Goal: Task Accomplishment & Management: Complete application form

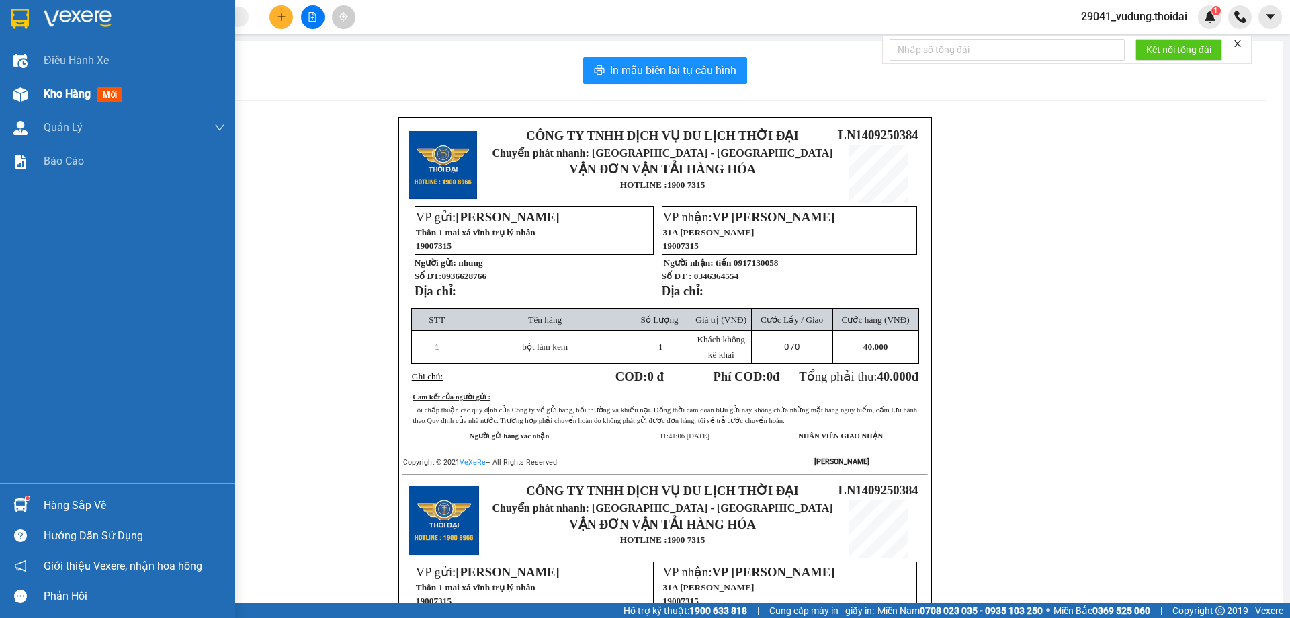
click at [58, 87] on span "Kho hàng" at bounding box center [67, 93] width 47 height 13
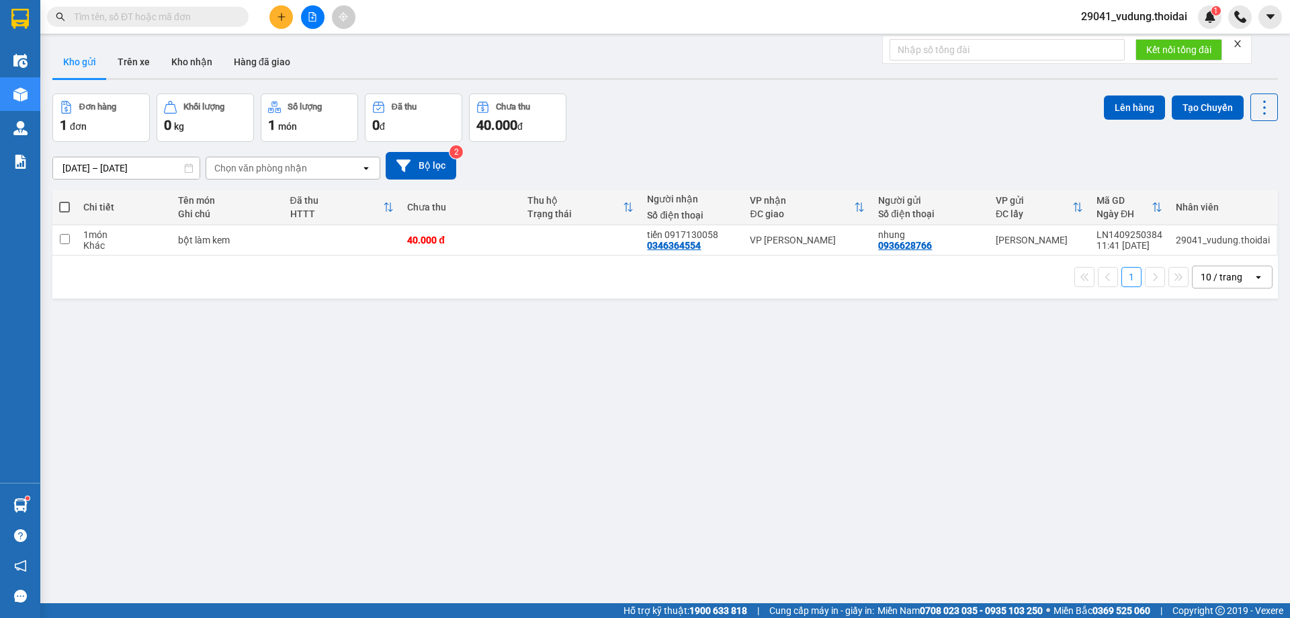
click at [1139, 18] on span "29041_vudung.thoidai" at bounding box center [1135, 16] width 128 height 17
click at [1112, 42] on span "Đăng xuất" at bounding box center [1140, 41] width 100 height 15
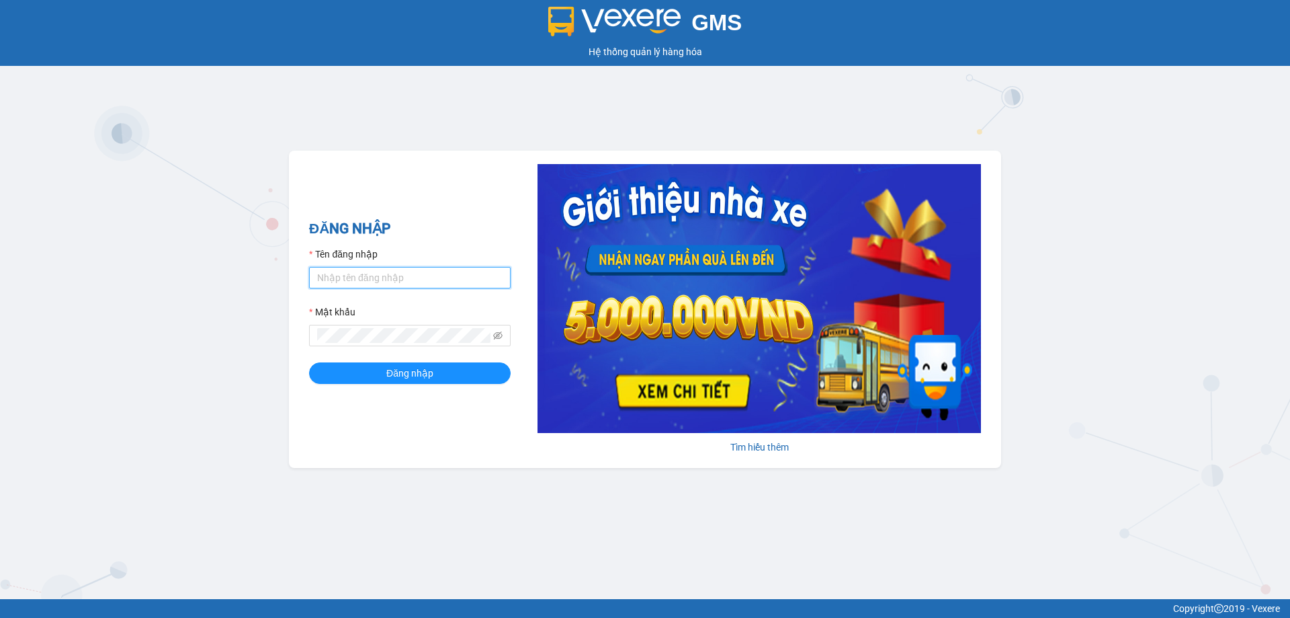
click at [358, 274] on input "Tên đăng nhập" at bounding box center [410, 278] width 202 height 22
type input "tranyen.thoidai"
click at [309, 362] on button "Đăng nhập" at bounding box center [410, 373] width 202 height 22
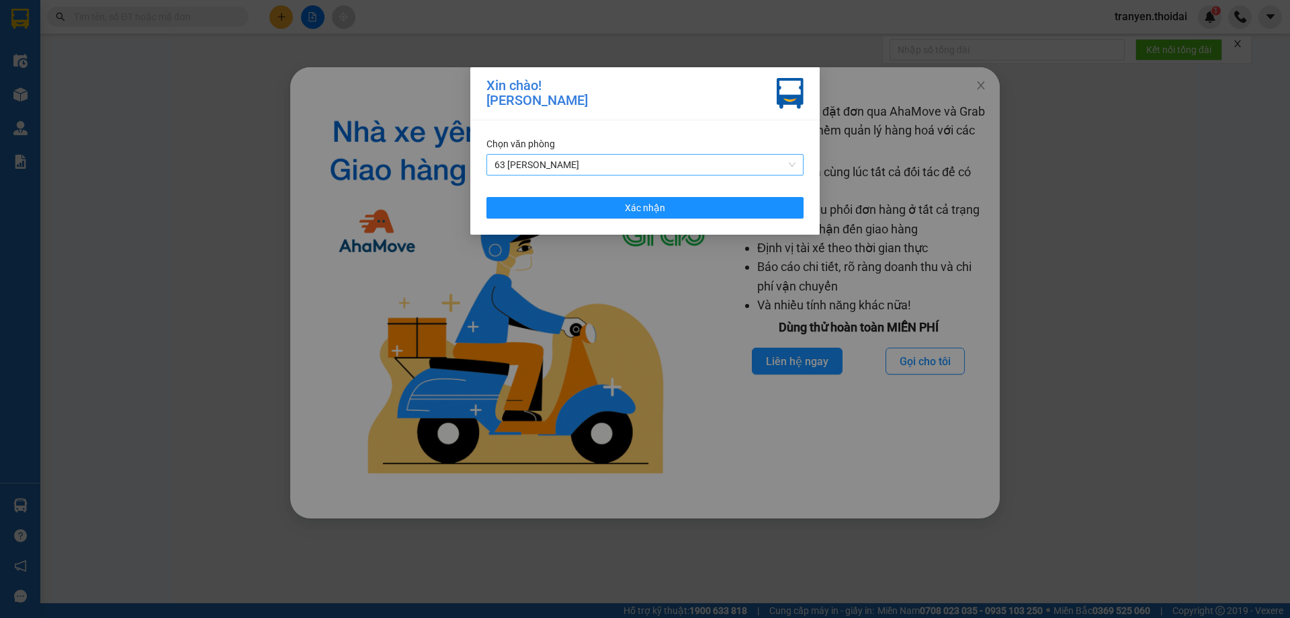
click at [650, 157] on span "63 [PERSON_NAME]" at bounding box center [645, 165] width 301 height 20
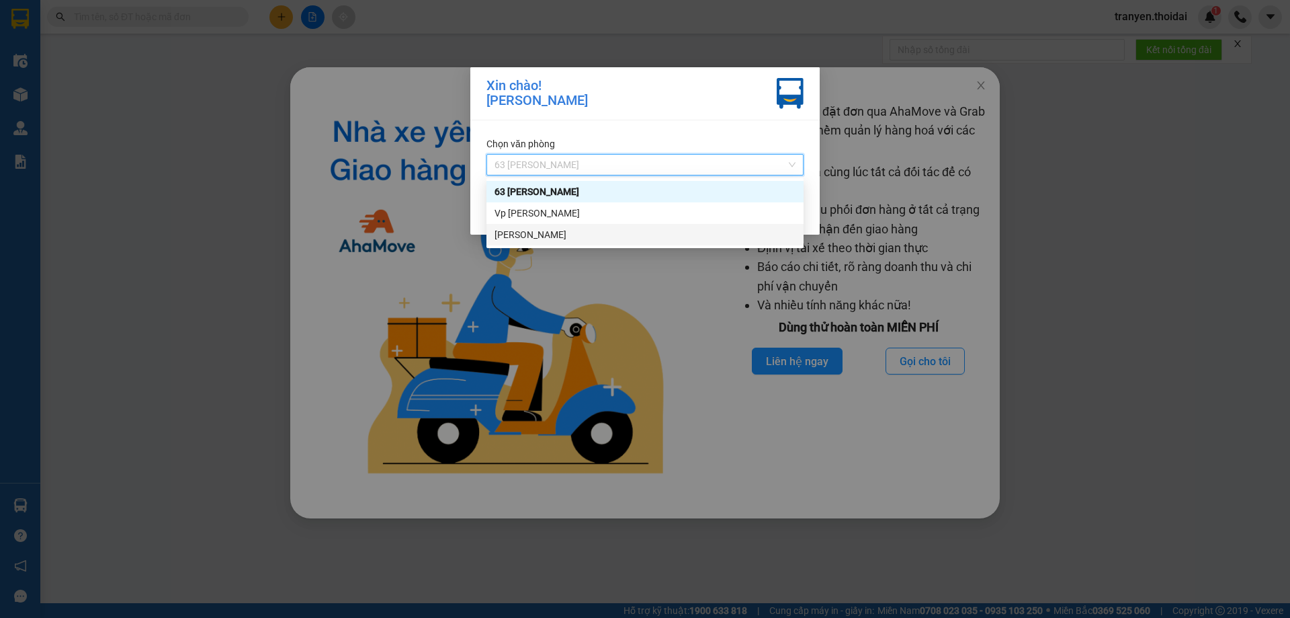
click at [524, 235] on div "[PERSON_NAME]" at bounding box center [645, 234] width 301 height 15
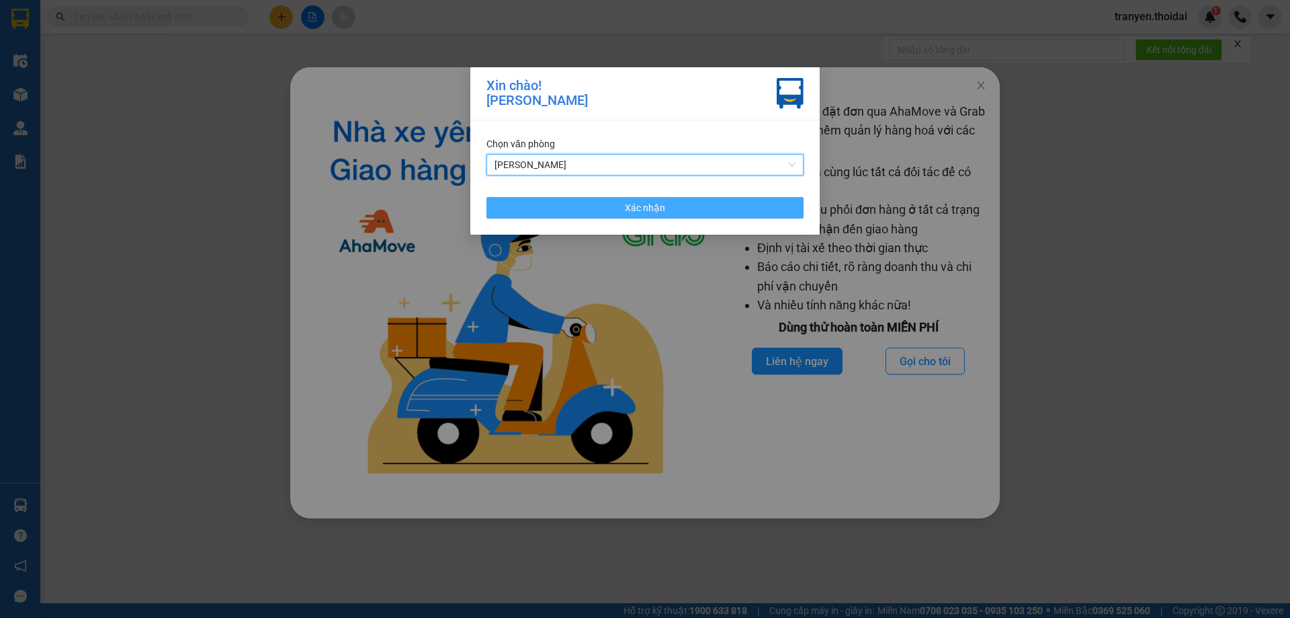
click at [686, 203] on button "Xác nhận" at bounding box center [645, 208] width 317 height 22
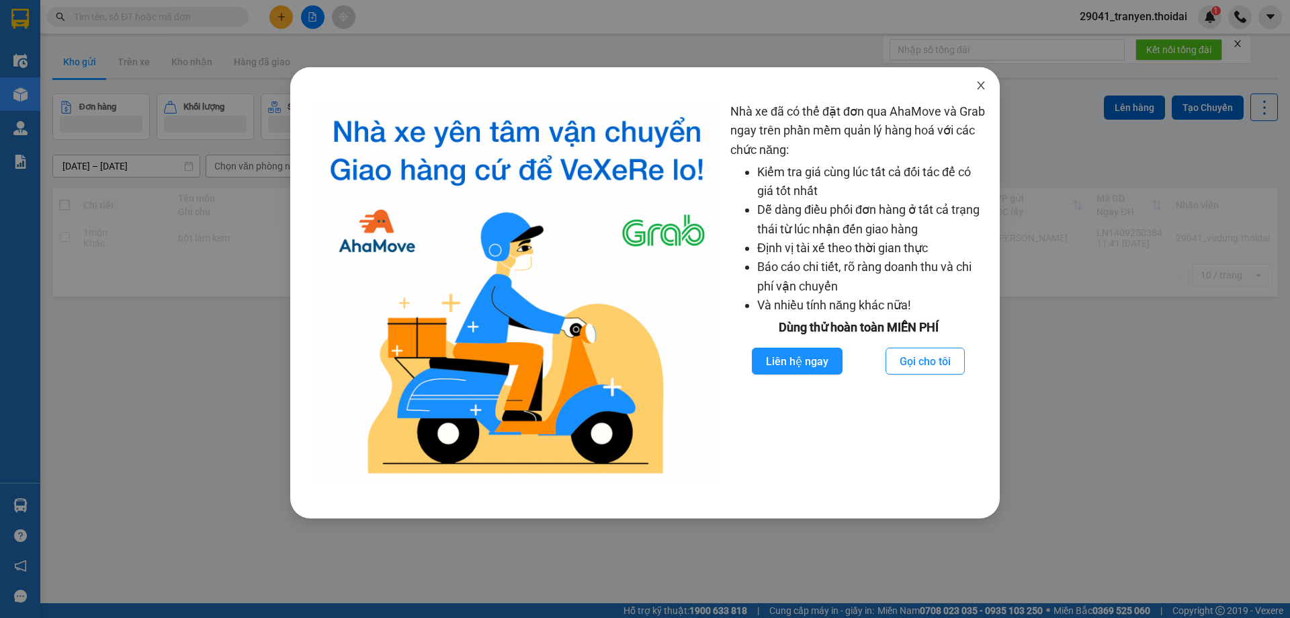
click at [987, 84] on span "Close" at bounding box center [981, 86] width 38 height 38
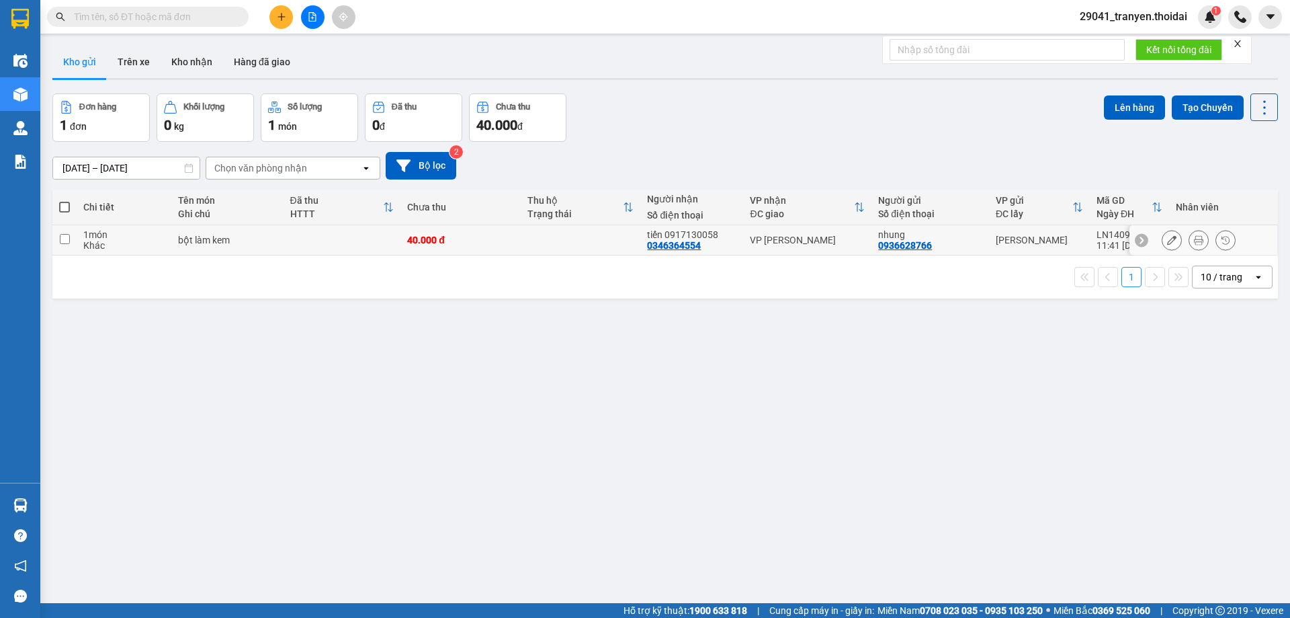
click at [139, 250] on div "Khác" at bounding box center [123, 245] width 81 height 11
checkbox input "true"
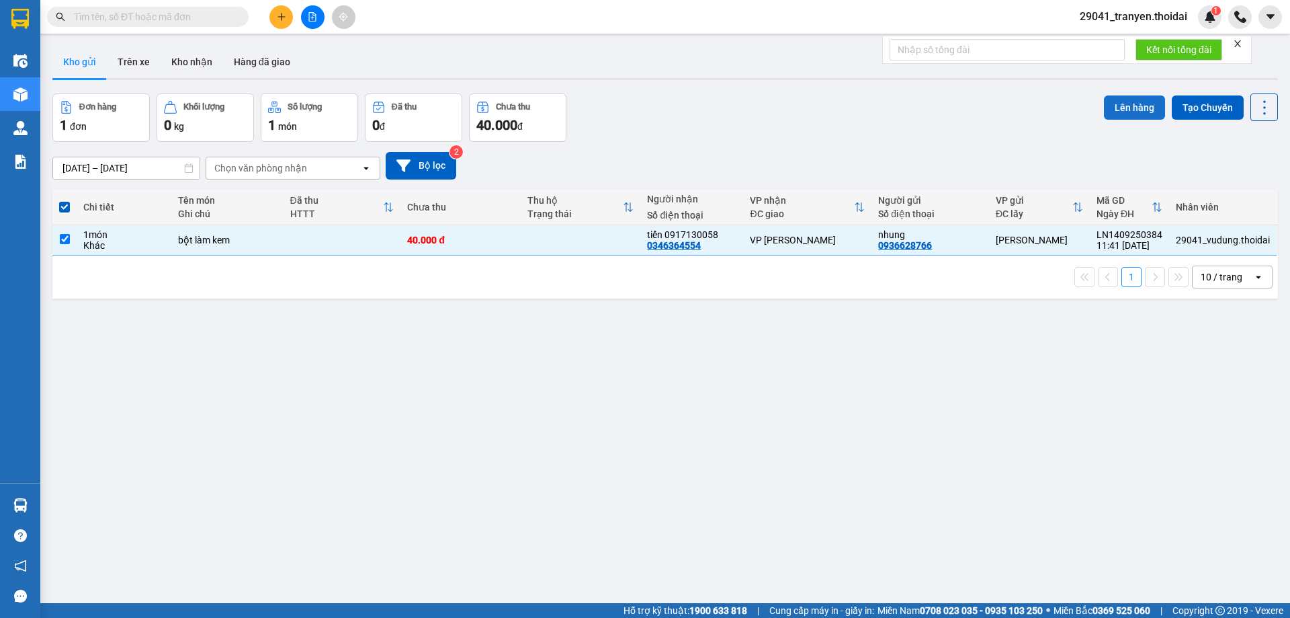
click at [1124, 114] on button "Lên hàng" at bounding box center [1134, 107] width 61 height 24
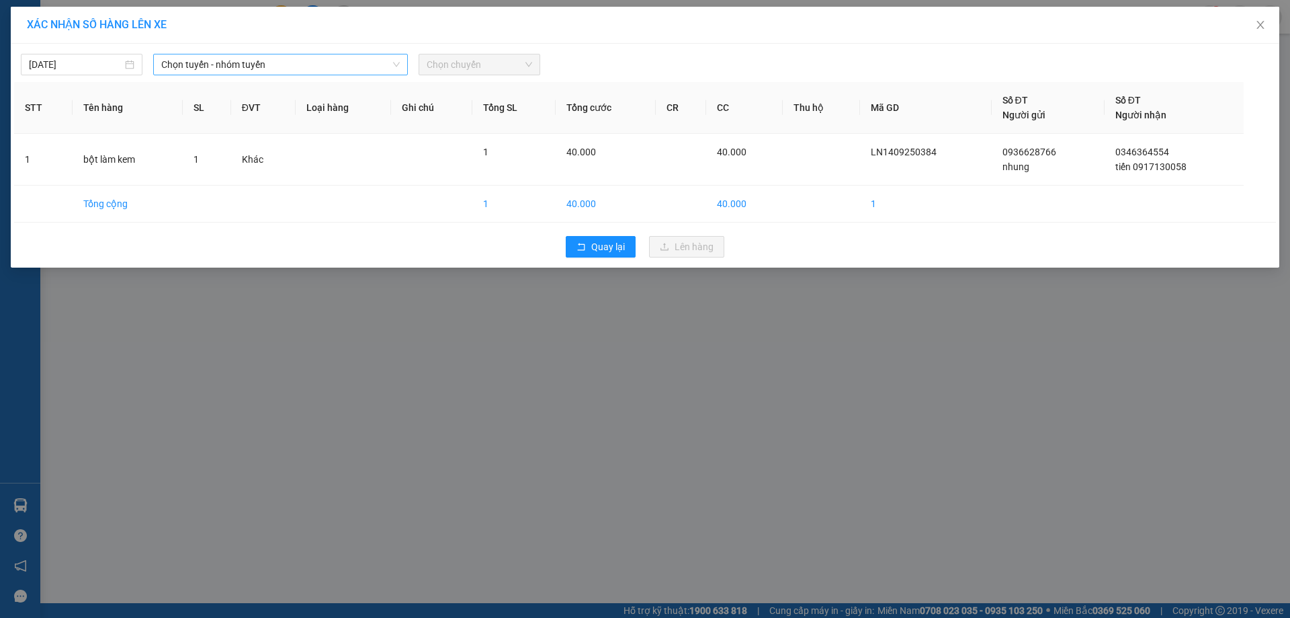
click at [313, 68] on span "Chọn tuyến - nhóm tuyến" at bounding box center [280, 64] width 239 height 20
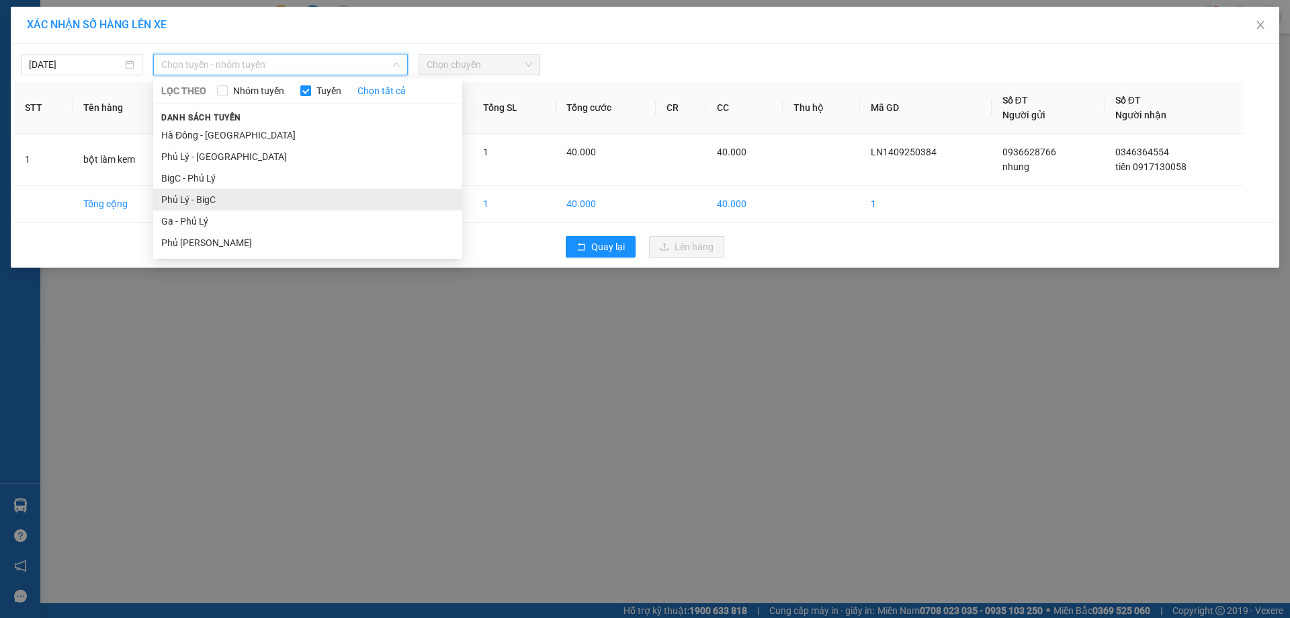
click at [211, 196] on li "Phủ Lý - BigC" at bounding box center [307, 200] width 309 height 22
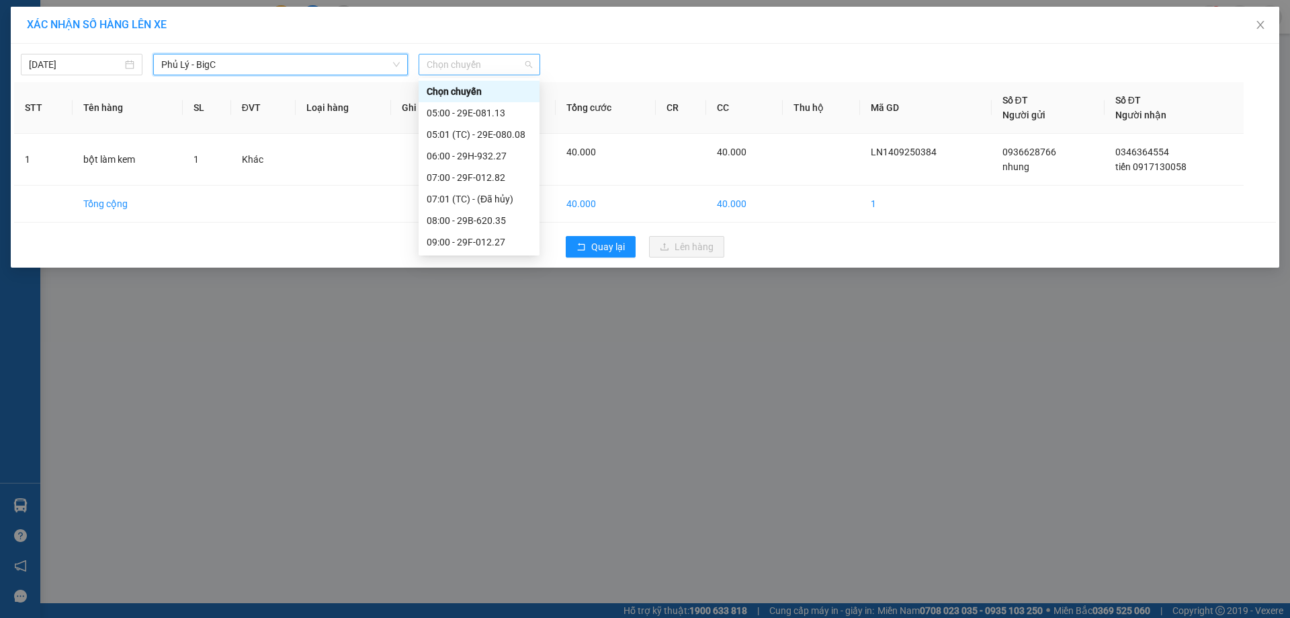
click at [511, 60] on span "Chọn chuyến" at bounding box center [480, 64] width 106 height 20
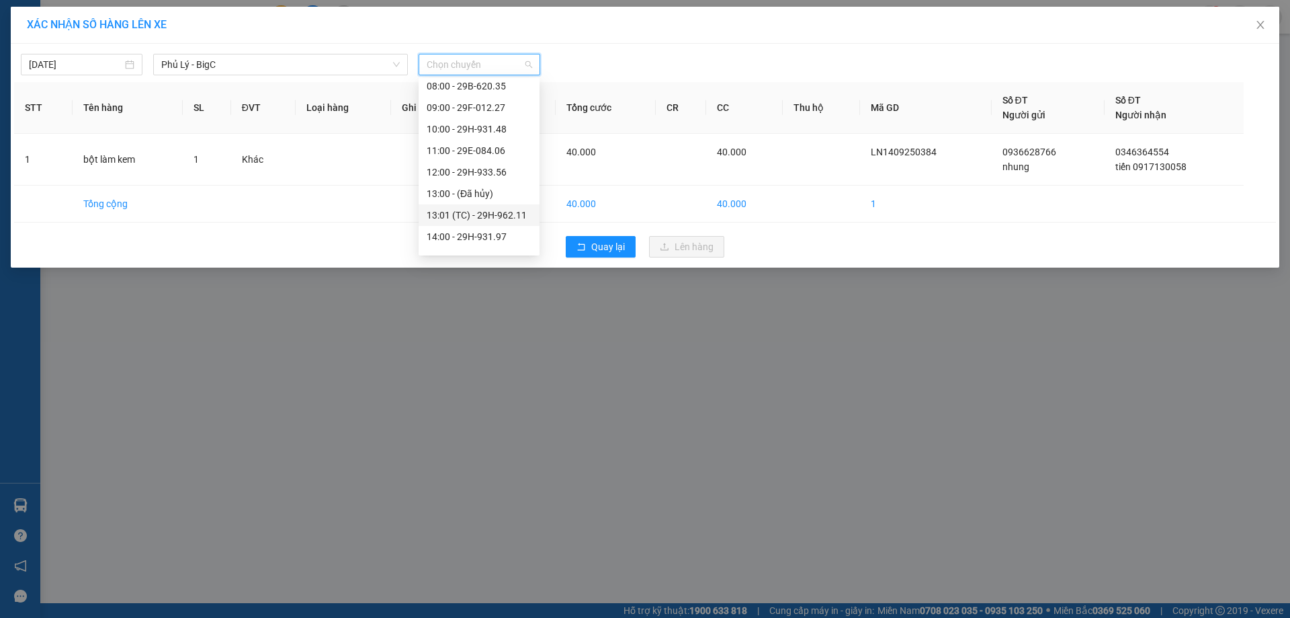
scroll to position [202, 0]
click at [521, 190] on div "14:01 (TC) - 29B-624.99" at bounding box center [479, 190] width 105 height 15
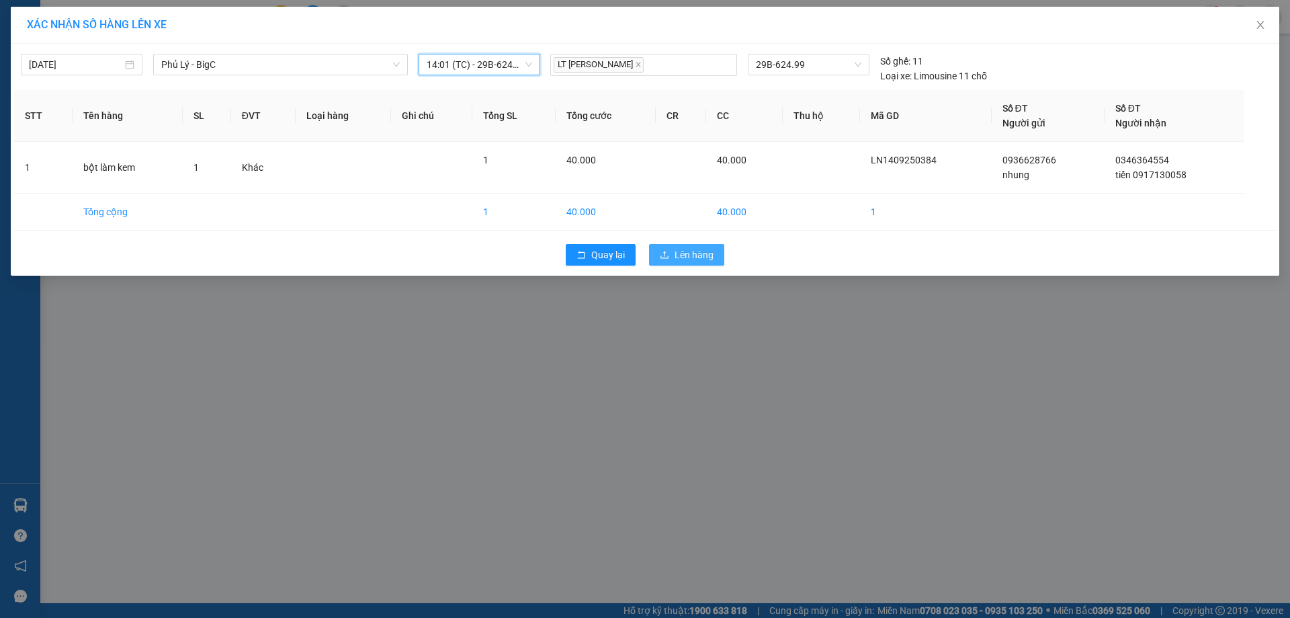
click at [699, 257] on span "Lên hàng" at bounding box center [694, 254] width 39 height 15
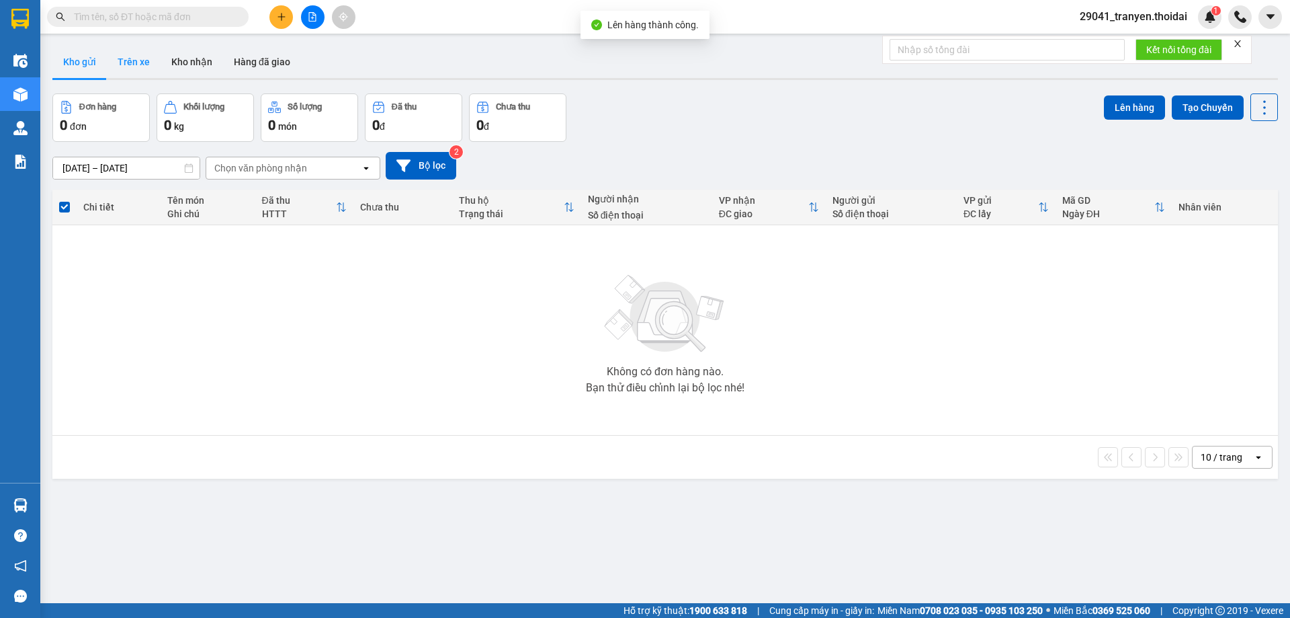
click at [128, 61] on button "Trên xe" at bounding box center [134, 62] width 54 height 32
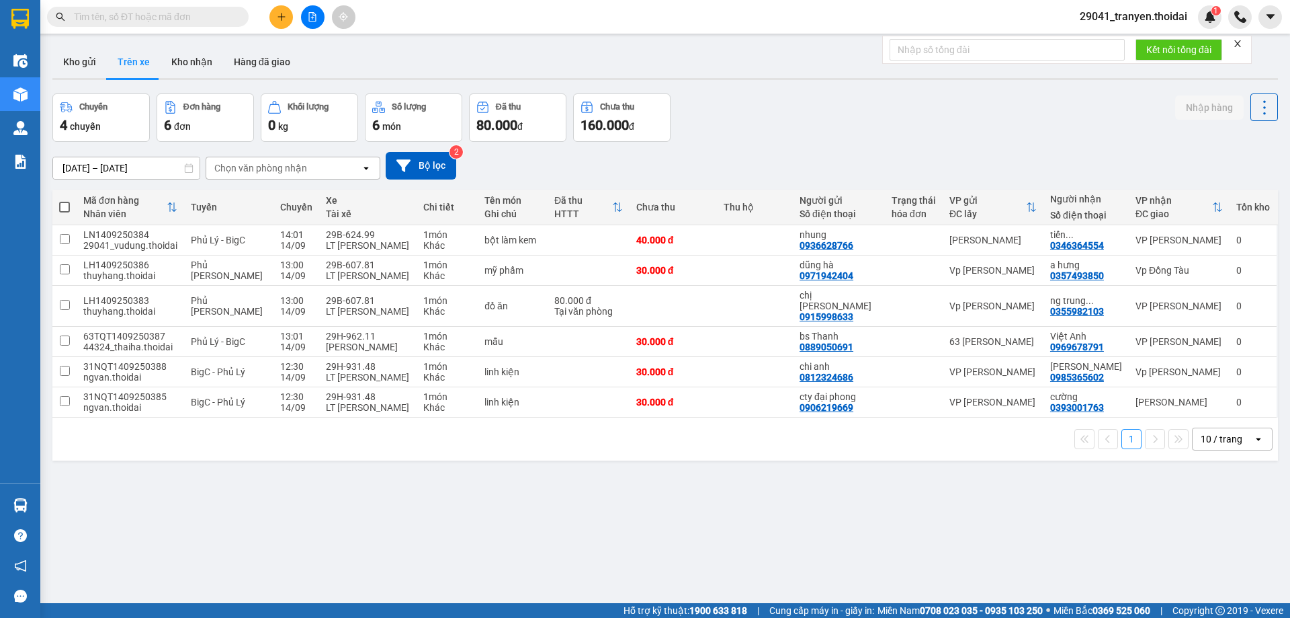
click at [745, 155] on div "12/09/2025 – 14/09/2025 Press the down arrow key to interact with the calendar …" at bounding box center [665, 166] width 1226 height 28
click at [185, 60] on button "Kho nhận" at bounding box center [192, 62] width 63 height 32
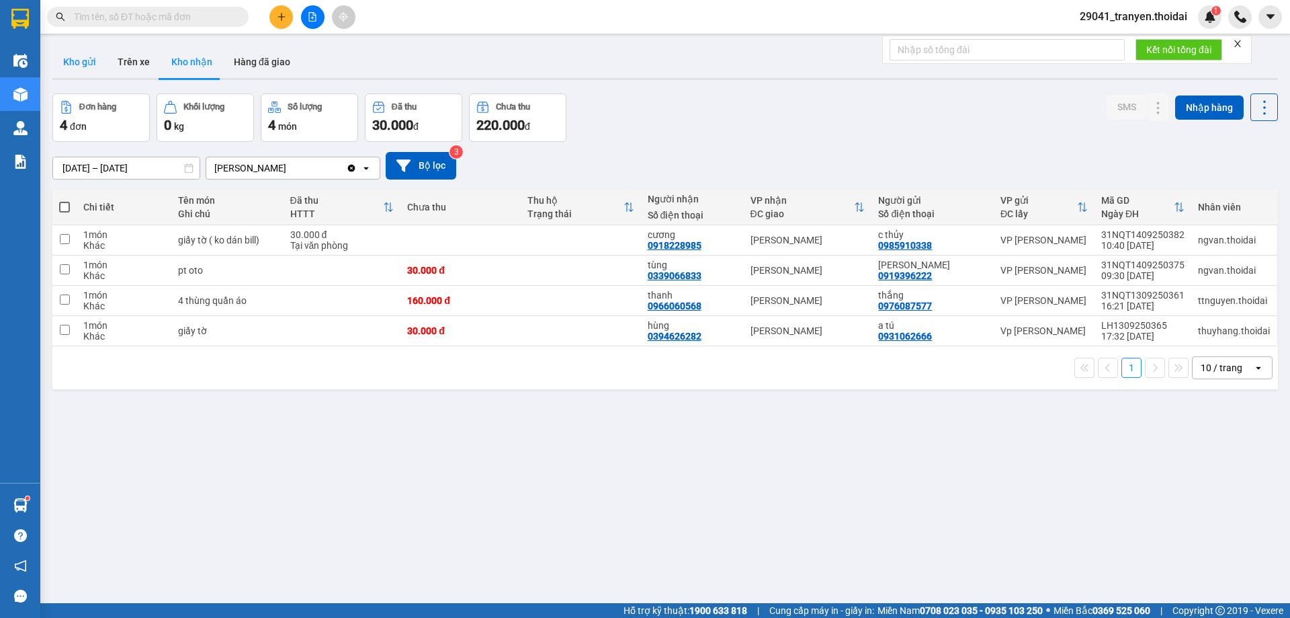
click at [86, 63] on button "Kho gửi" at bounding box center [79, 62] width 54 height 32
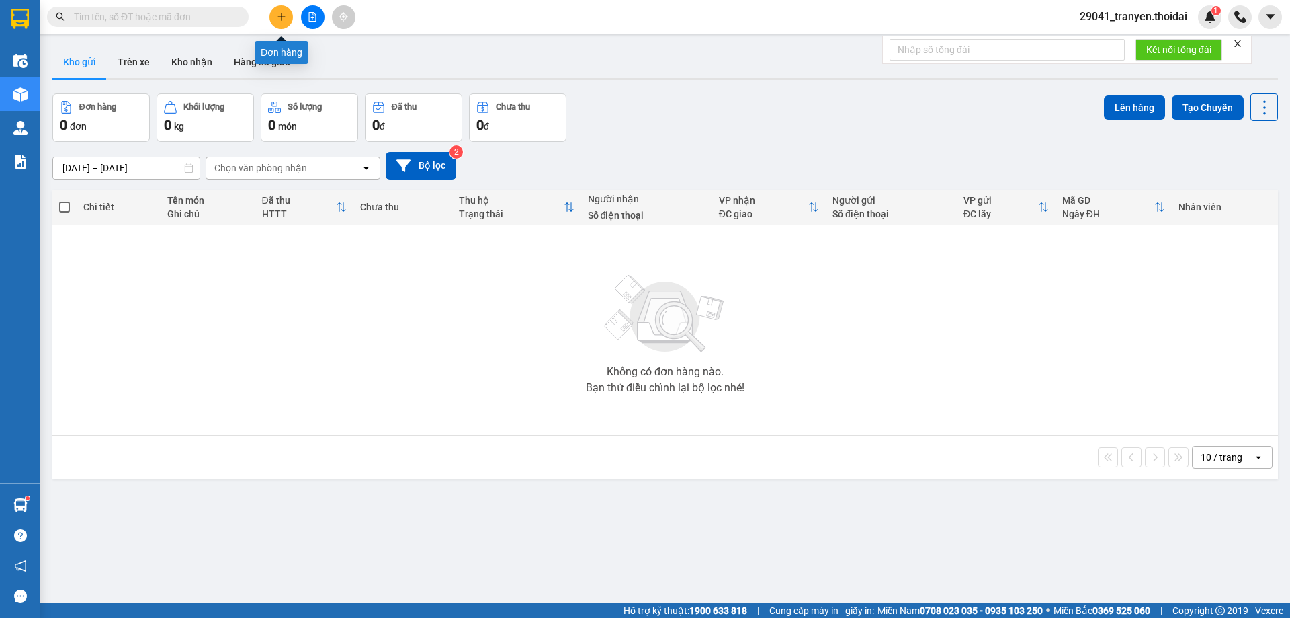
click at [286, 14] on icon "plus" at bounding box center [281, 16] width 9 height 9
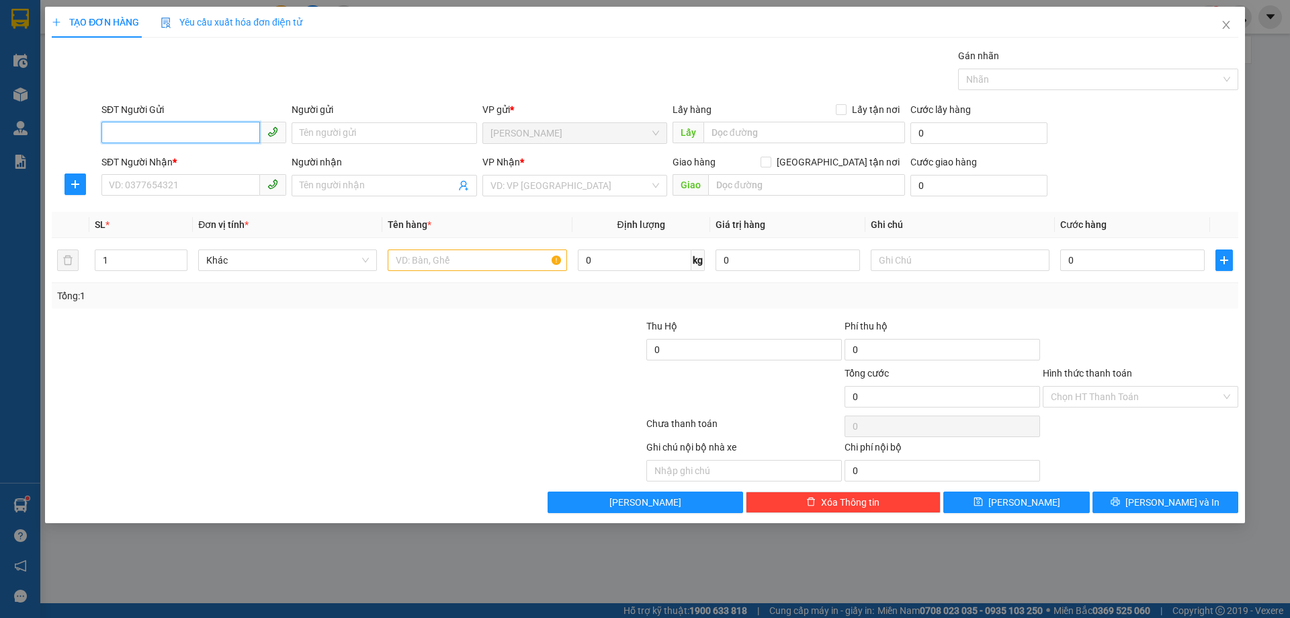
click at [224, 138] on input "SĐT Người Gửi" at bounding box center [180, 133] width 159 height 22
type input "0357446276"
click at [218, 155] on div "0357446276 - chị thủy" at bounding box center [194, 160] width 169 height 15
type input "chị thủy"
type input "0357446276"
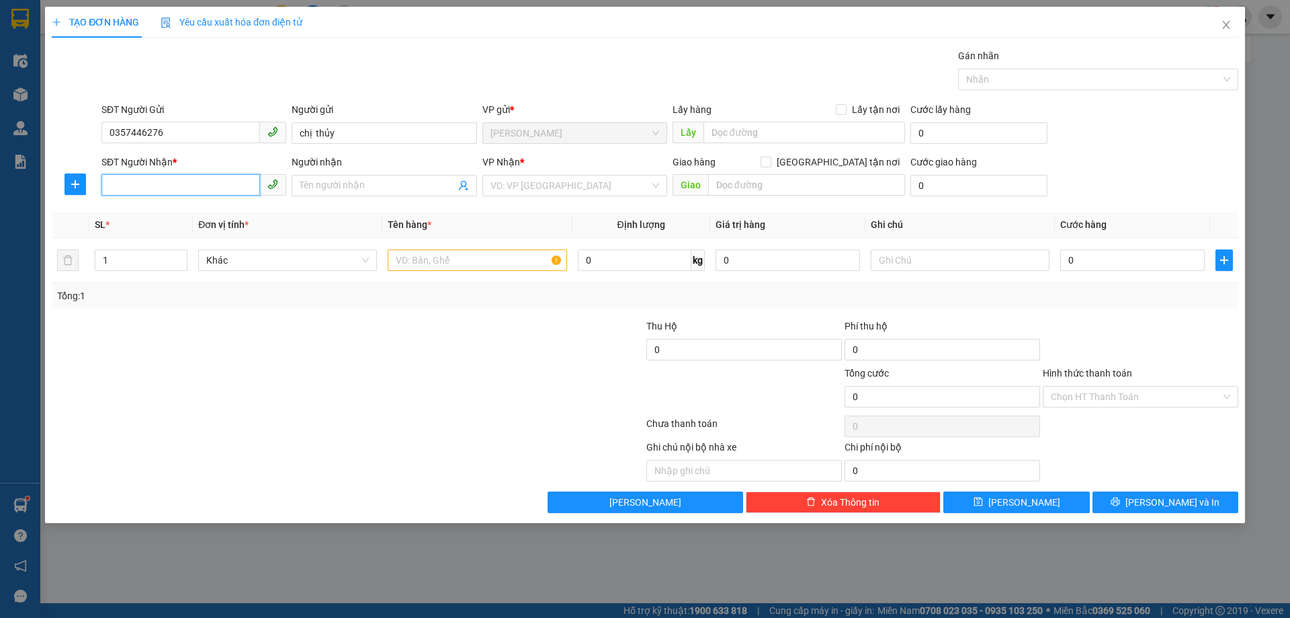
click at [184, 188] on input "SĐT Người Nhận *" at bounding box center [180, 185] width 159 height 22
click at [189, 212] on div "0857127089 - lệ vui" at bounding box center [194, 212] width 169 height 15
type input "0857127089"
click at [499, 260] on input "text" at bounding box center [477, 260] width 179 height 22
click at [319, 185] on input "lệ vui" at bounding box center [377, 185] width 155 height 15
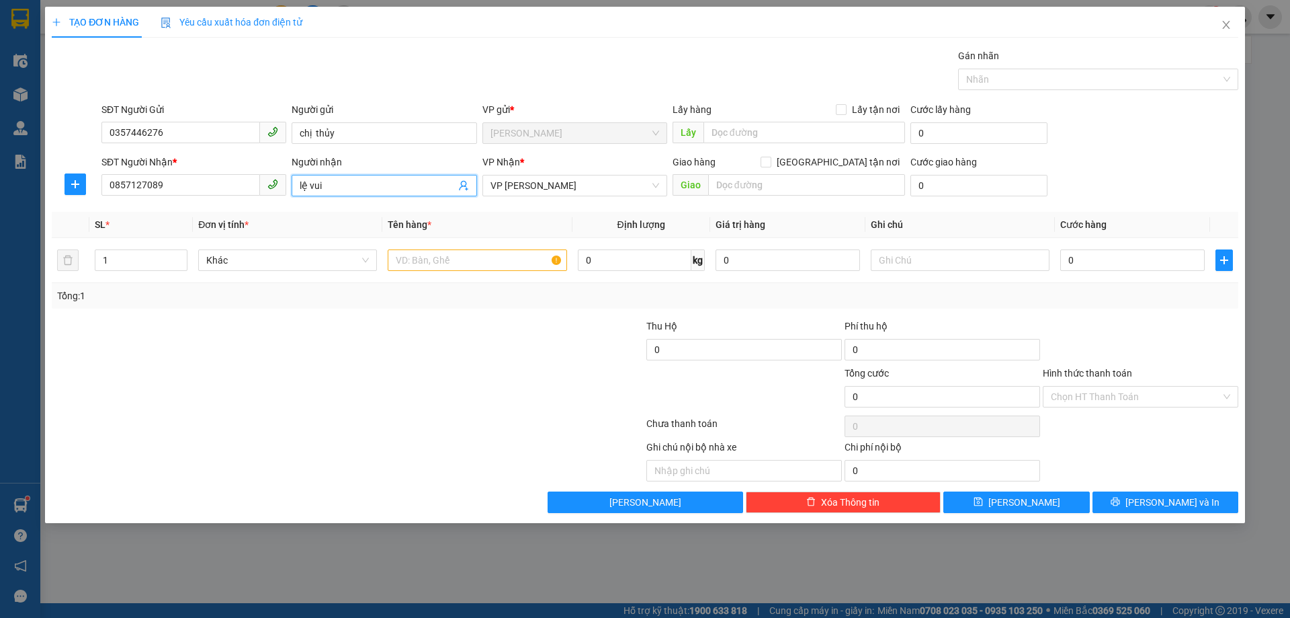
click at [331, 186] on input "lệ vui" at bounding box center [377, 185] width 155 height 15
type input "lệ thu"
click at [499, 263] on input "text" at bounding box center [477, 260] width 179 height 22
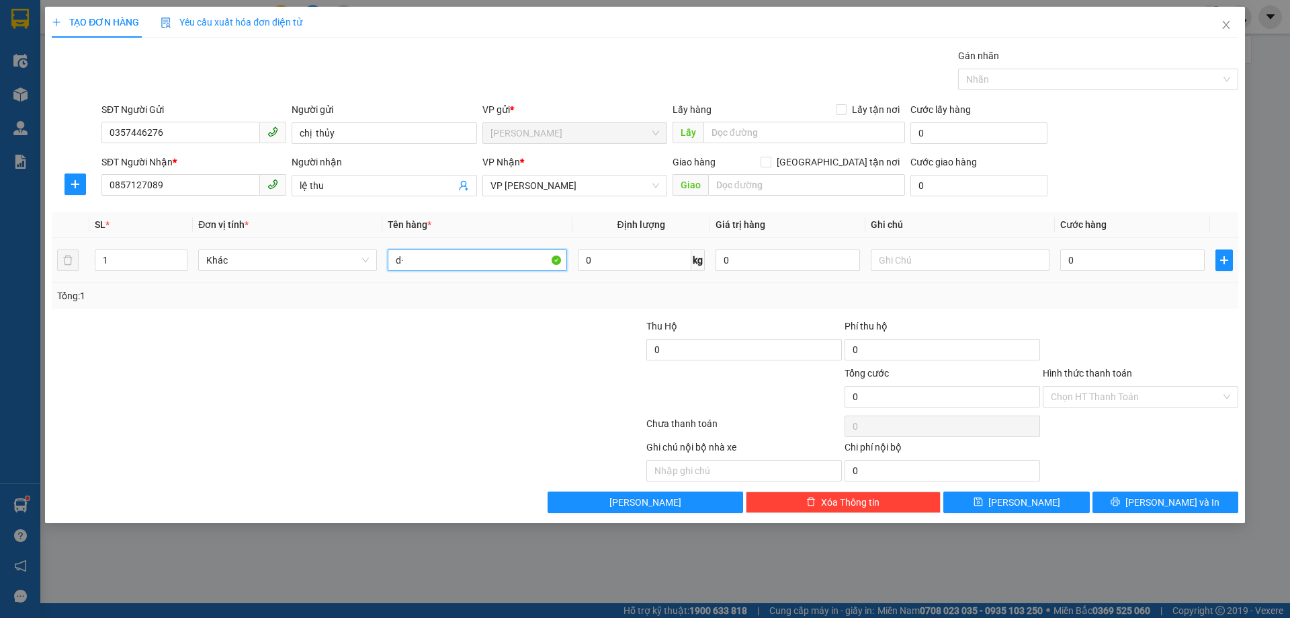
type input "d"
click at [1124, 259] on input "0" at bounding box center [1133, 260] width 144 height 22
click at [1104, 261] on input "0" at bounding box center [1133, 260] width 144 height 22
click at [1070, 263] on input "0" at bounding box center [1133, 260] width 144 height 22
drag, startPoint x: 437, startPoint y: 260, endPoint x: 376, endPoint y: 212, distance: 77.6
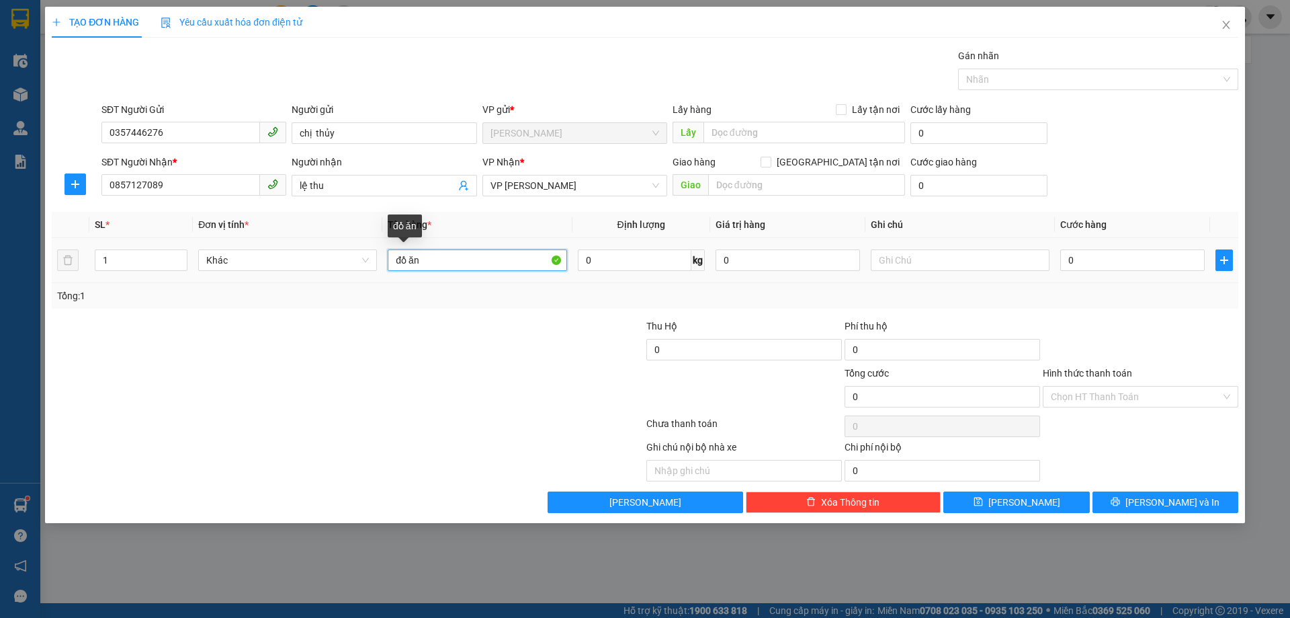
click at [301, 257] on tr "1 Khác đồ ăn 0 kg 0 0" at bounding box center [645, 260] width 1187 height 45
type input "gạo trứng"
click at [1149, 265] on input "0" at bounding box center [1133, 260] width 144 height 22
click at [1076, 261] on input "0" at bounding box center [1133, 260] width 144 height 22
click at [1065, 261] on input "0" at bounding box center [1133, 260] width 144 height 22
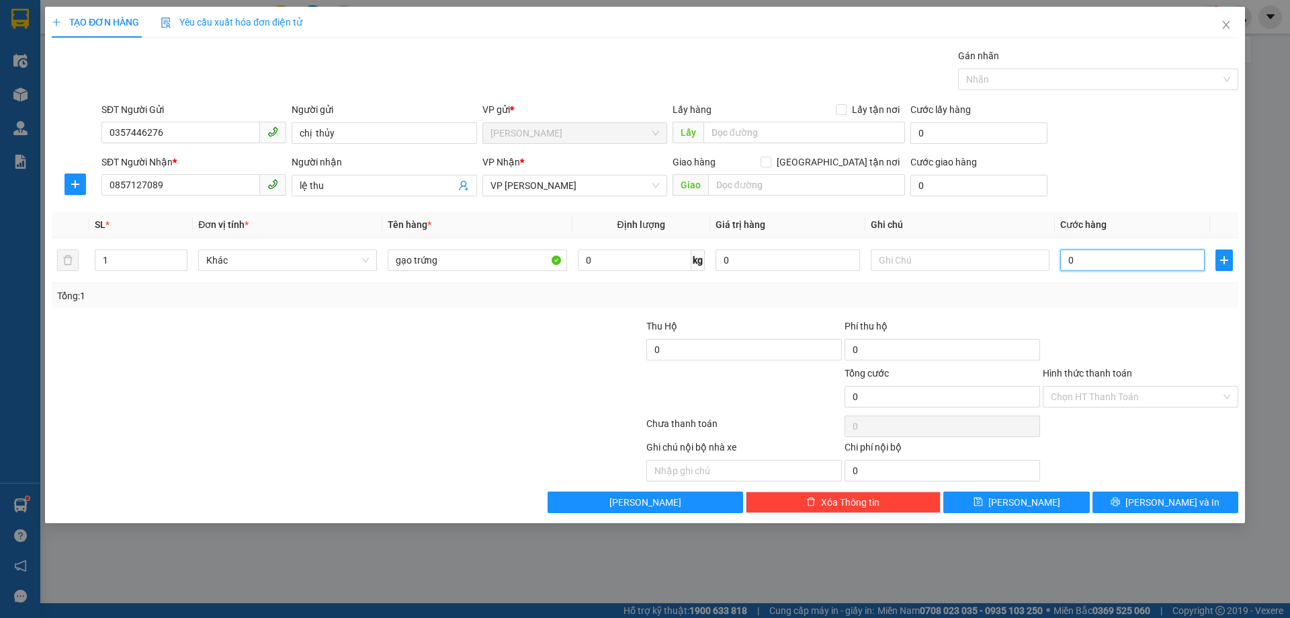
type input "50"
type input "500"
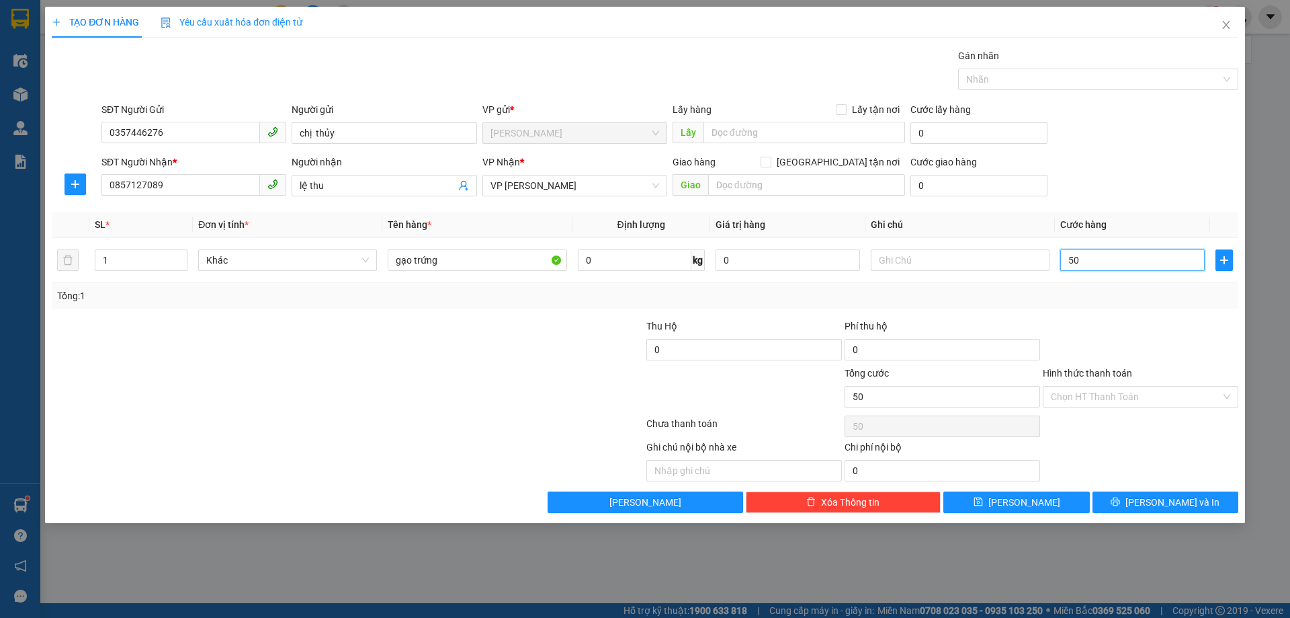
type input "500"
type input "5.000"
type input "50.000"
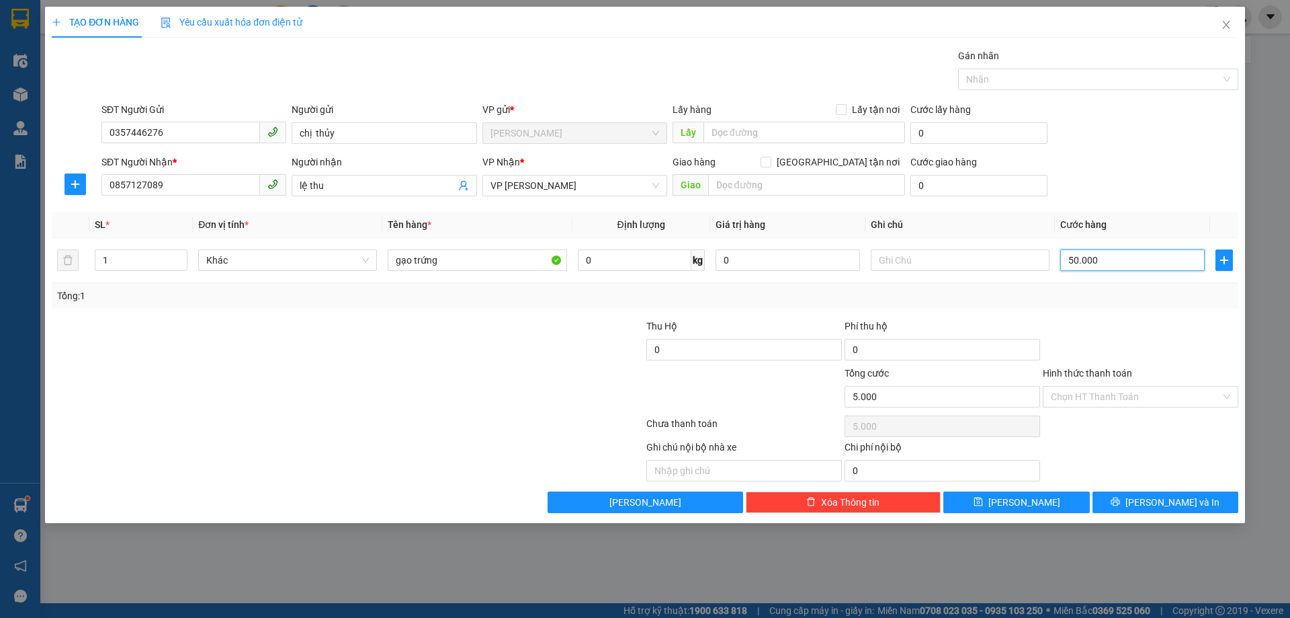
type input "50.000"
type input "500.000"
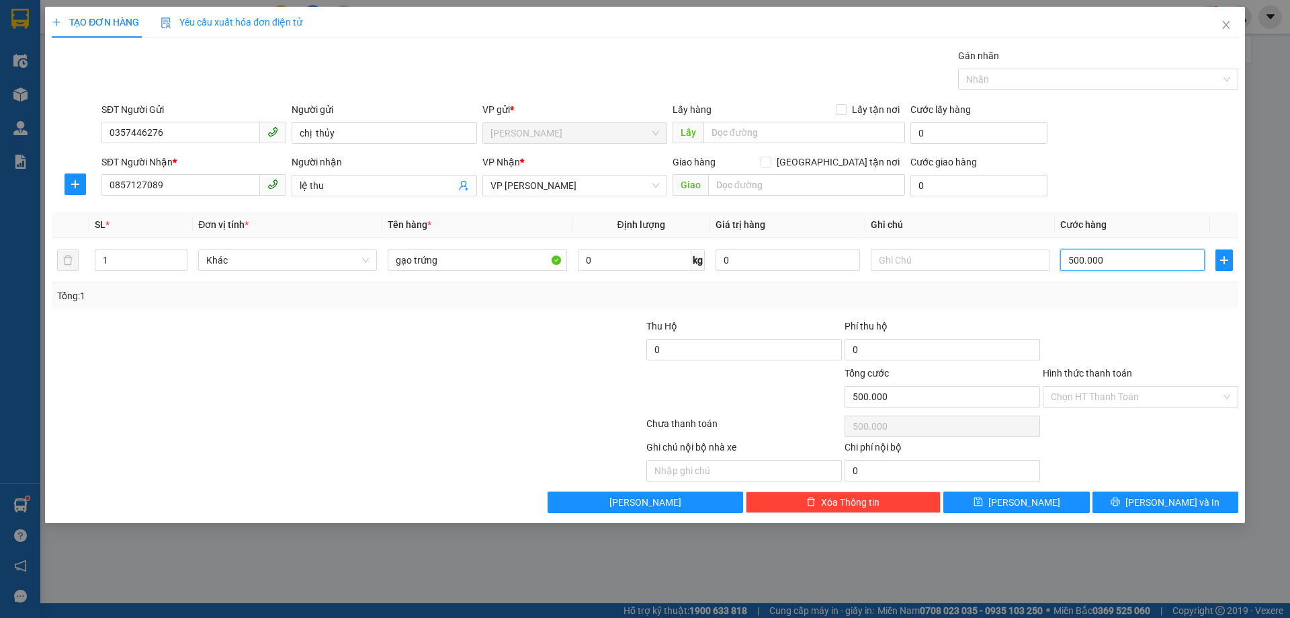
type input "50.000"
click at [1220, 323] on div at bounding box center [1141, 342] width 198 height 47
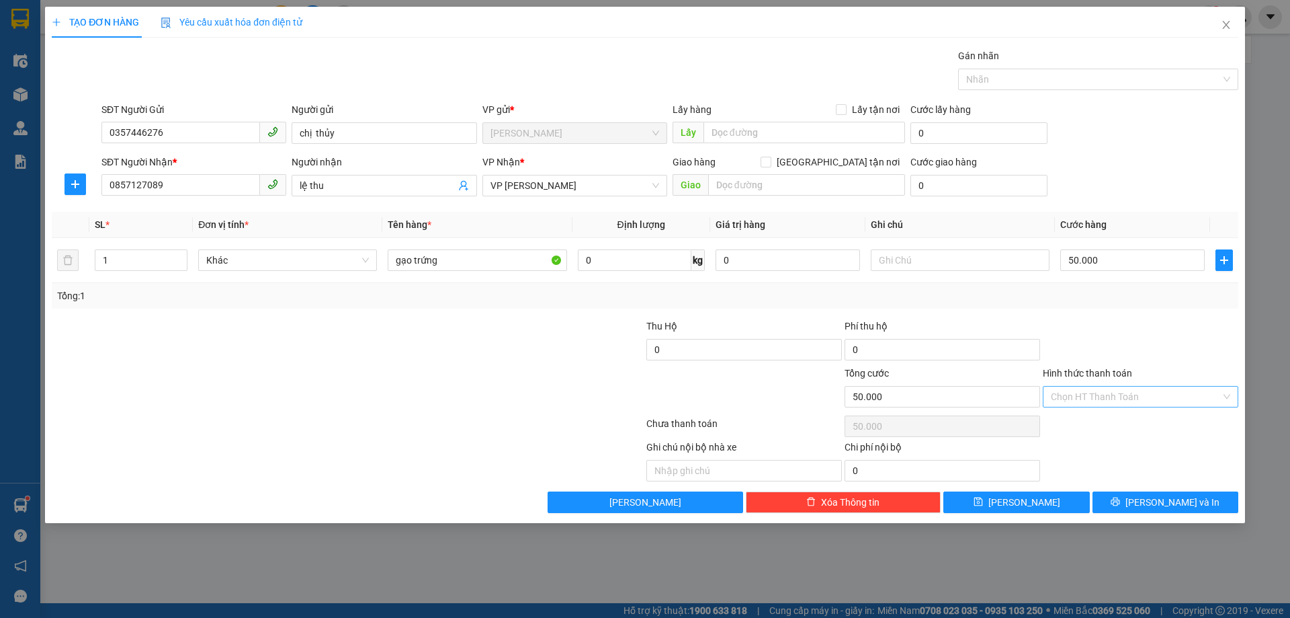
click at [1159, 398] on input "Hình thức thanh toán" at bounding box center [1136, 396] width 170 height 20
click at [1186, 331] on div at bounding box center [1141, 342] width 198 height 47
click at [1134, 353] on div at bounding box center [1141, 342] width 198 height 47
click at [1131, 390] on input "Hình thức thanh toán" at bounding box center [1136, 396] width 170 height 20
click at [1131, 415] on div "Tại văn phòng" at bounding box center [1141, 424] width 196 height 22
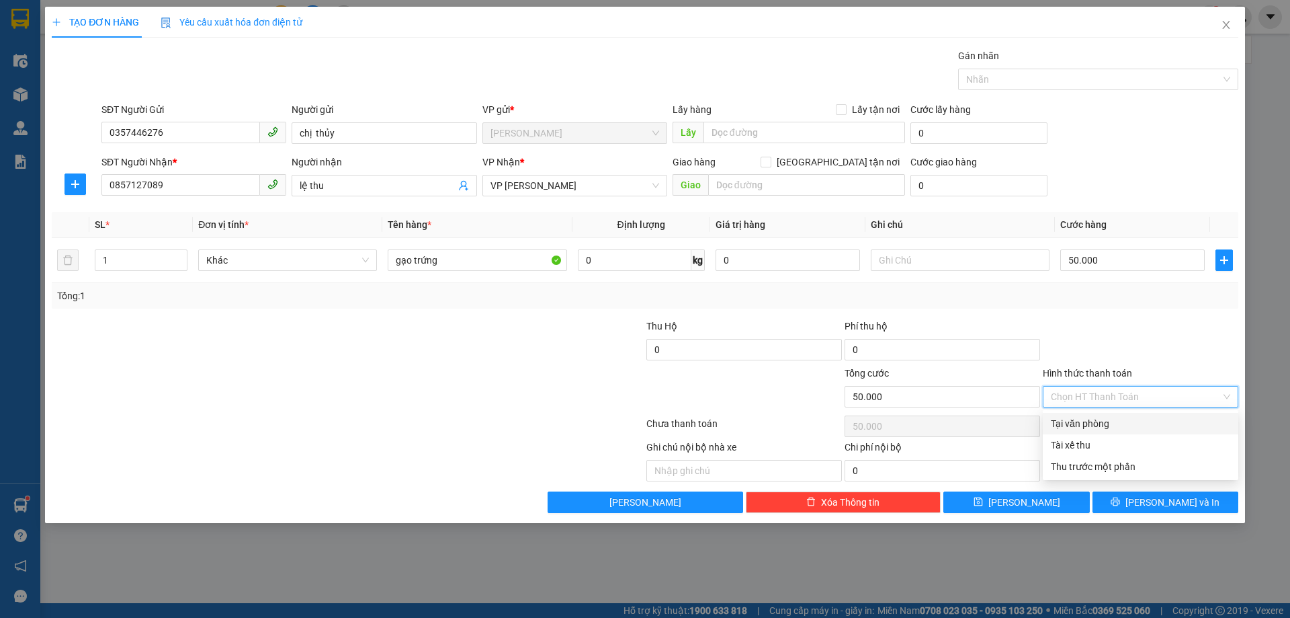
type input "0"
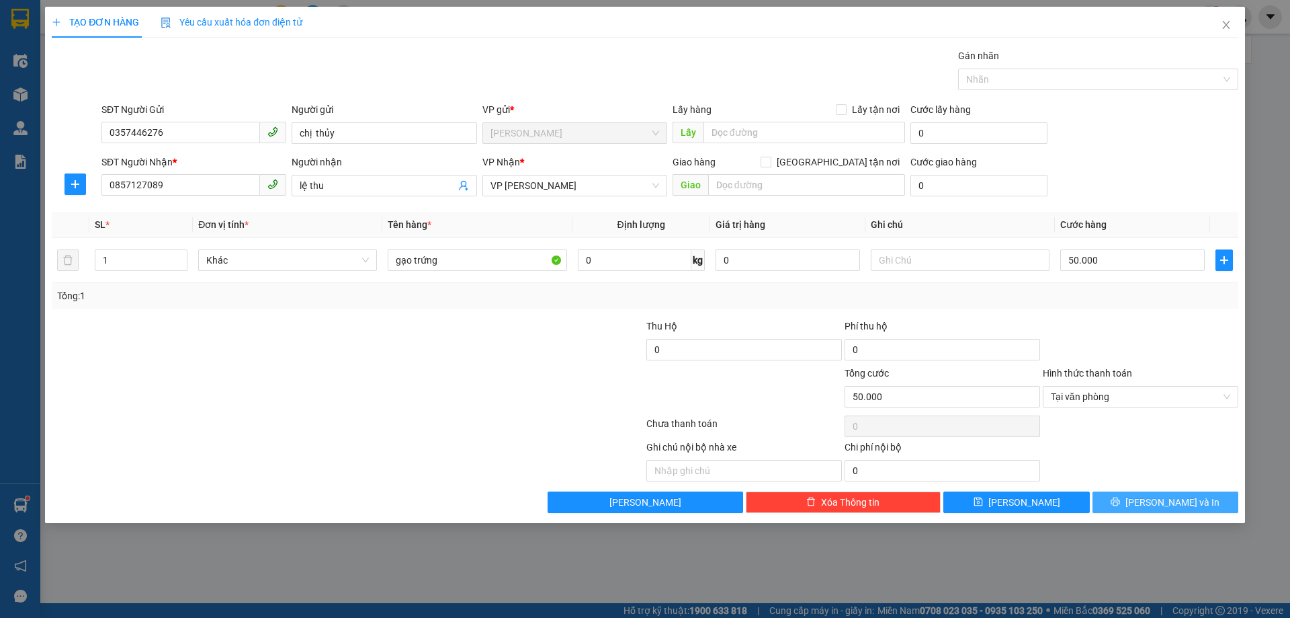
click at [1167, 502] on span "Lưu và In" at bounding box center [1173, 502] width 94 height 15
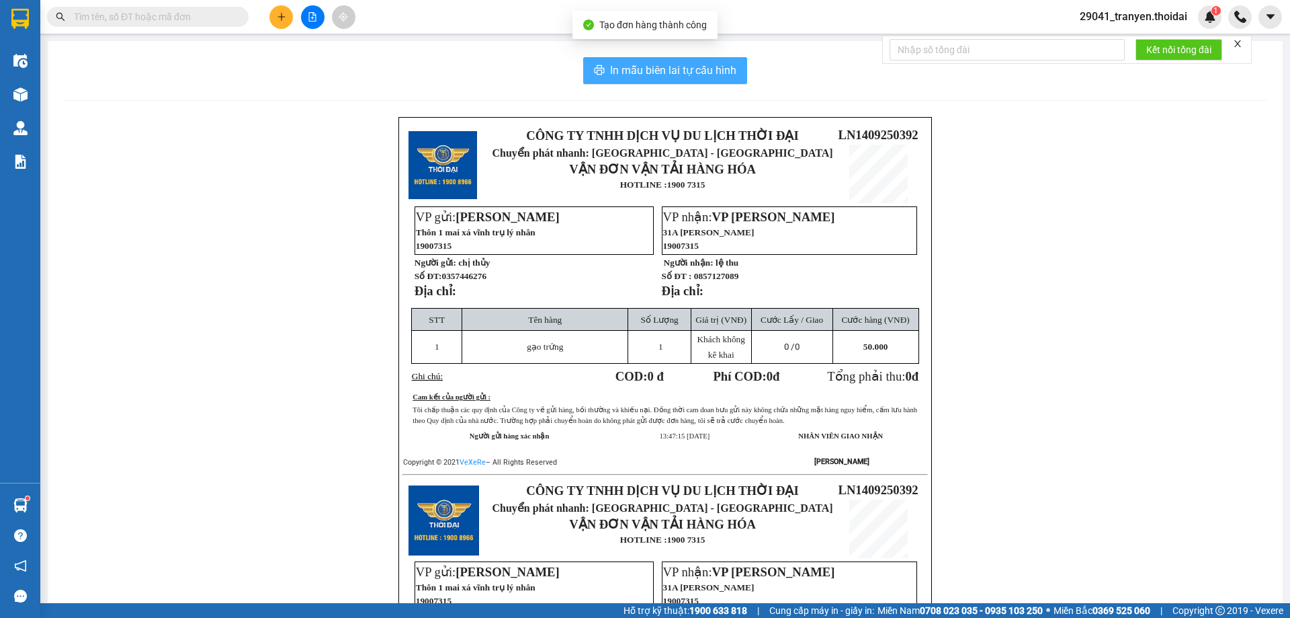
click at [734, 68] on button "In mẫu biên lai tự cấu hình" at bounding box center [665, 70] width 164 height 27
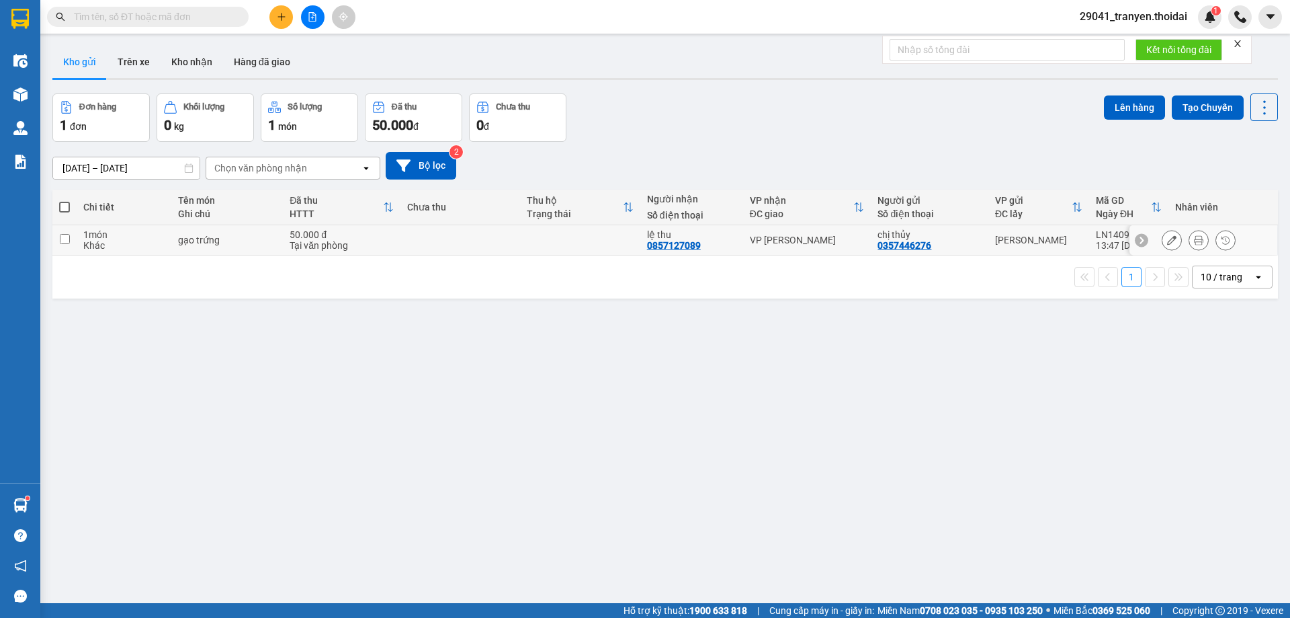
click at [1194, 237] on icon at bounding box center [1198, 239] width 9 height 9
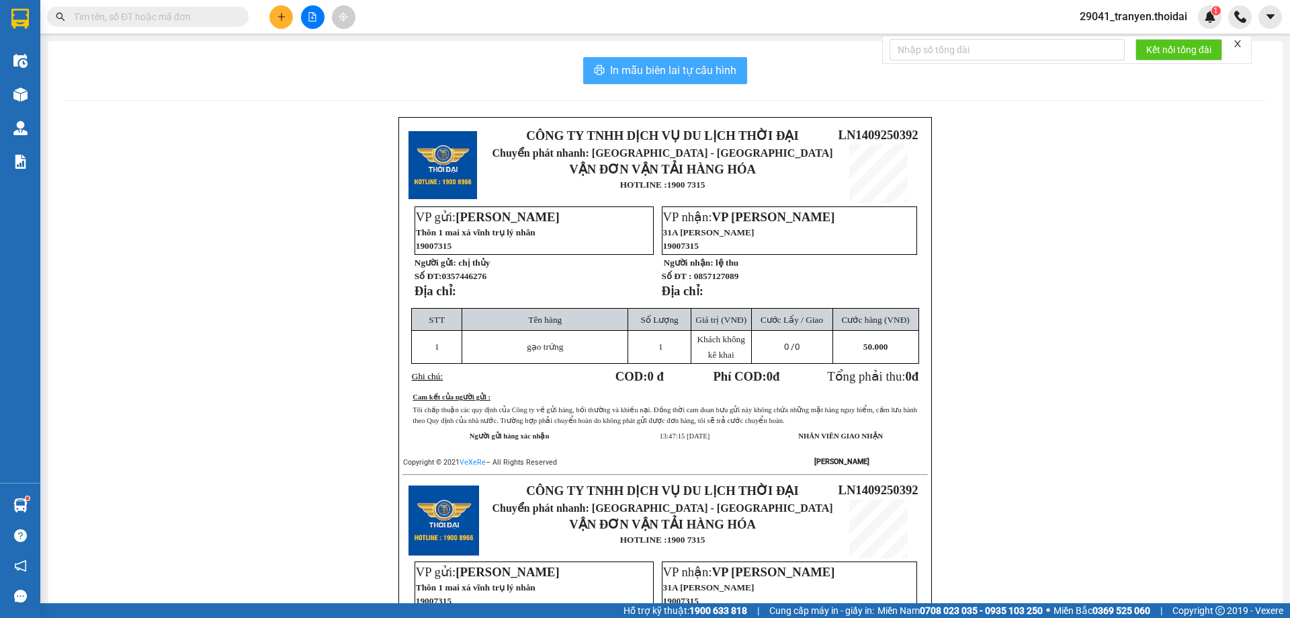
click at [717, 73] on span "In mẫu biên lai tự cấu hình" at bounding box center [673, 70] width 126 height 17
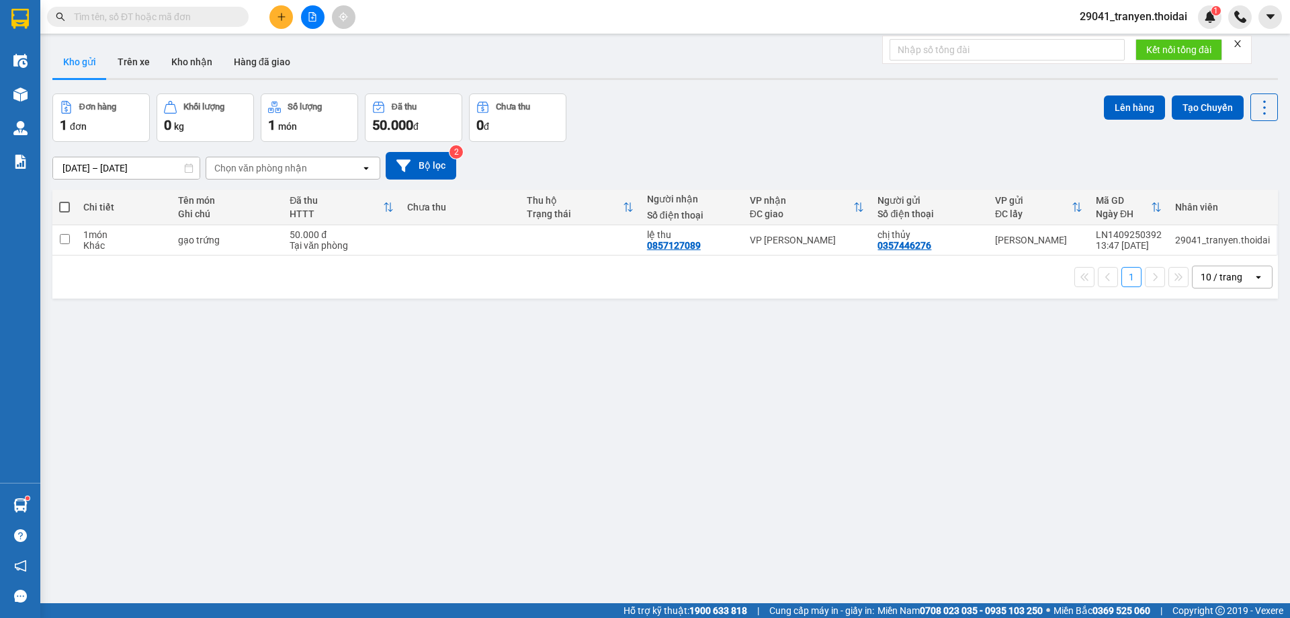
click at [698, 157] on div "12/09/2025 – 14/09/2025 Press the down arrow key to interact with the calendar …" at bounding box center [665, 166] width 1226 height 28
click at [727, 147] on div "12/09/2025 – 14/09/2025 Press the down arrow key to interact with the calendar …" at bounding box center [665, 166] width 1226 height 48
drag, startPoint x: 442, startPoint y: 277, endPoint x: 462, endPoint y: 261, distance: 25.8
click at [442, 278] on div "1 10 / trang open" at bounding box center [665, 276] width 1215 height 23
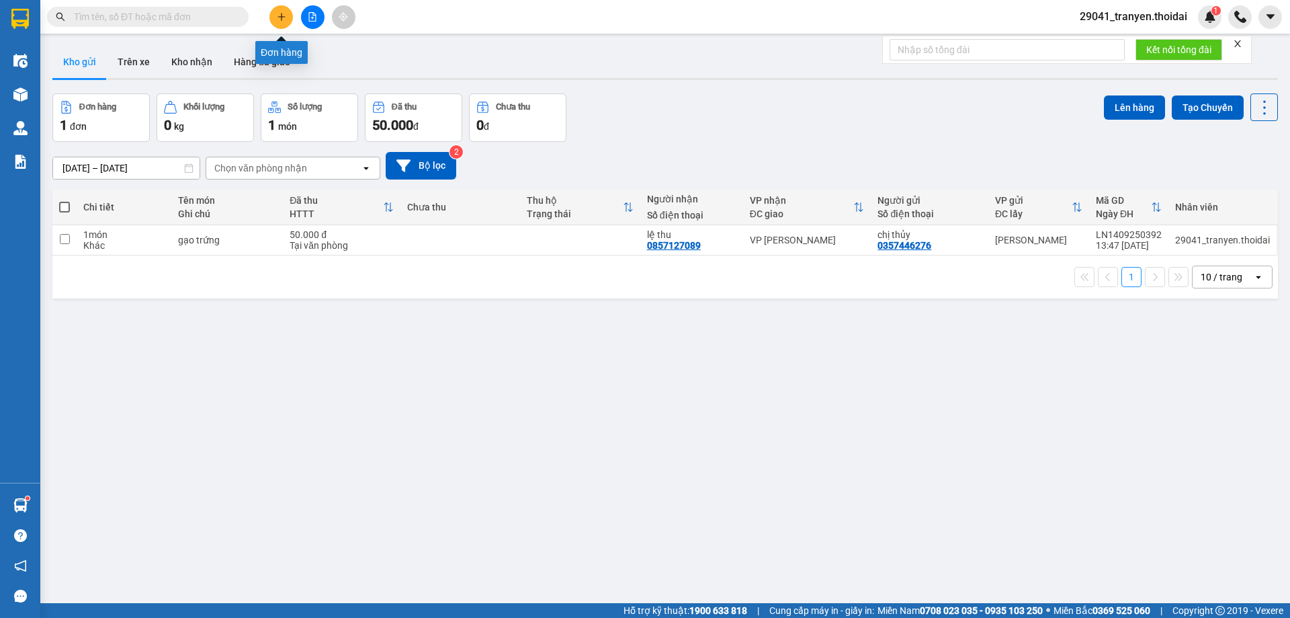
click at [282, 18] on icon "plus" at bounding box center [281, 16] width 9 height 9
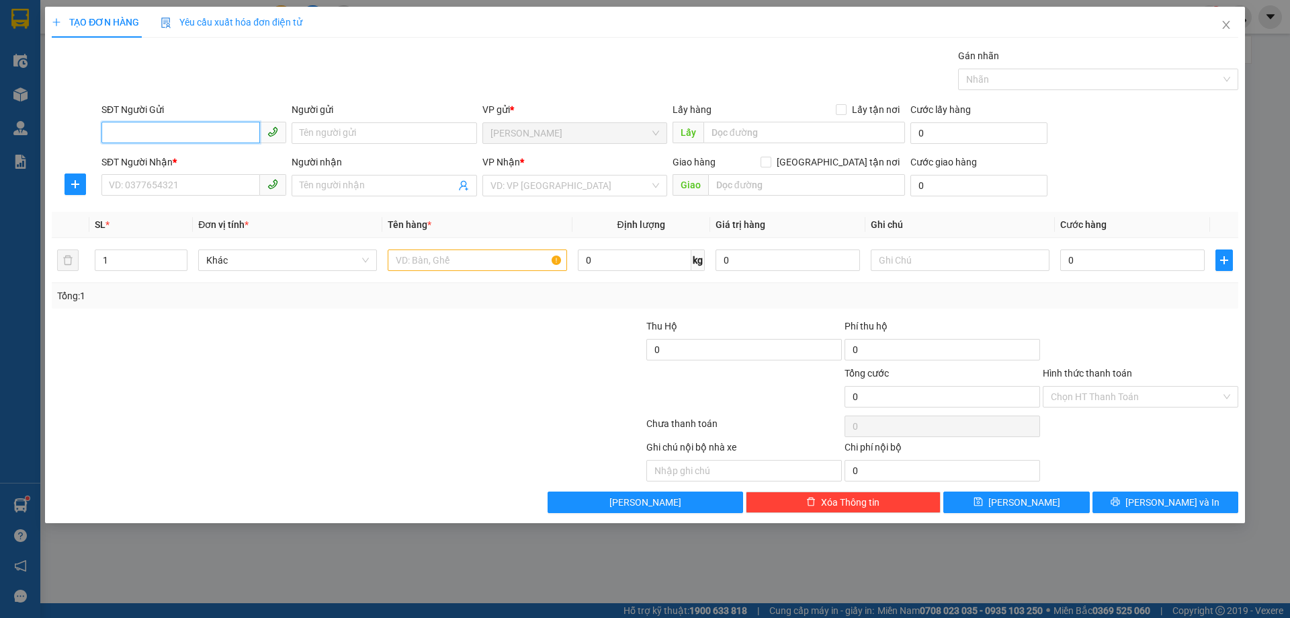
click at [165, 128] on input "SĐT Người Gửi" at bounding box center [180, 133] width 159 height 22
type input "0356784824"
click at [219, 165] on div "0356784824 - toan" at bounding box center [194, 160] width 169 height 15
type input "toan"
type input "0356784824"
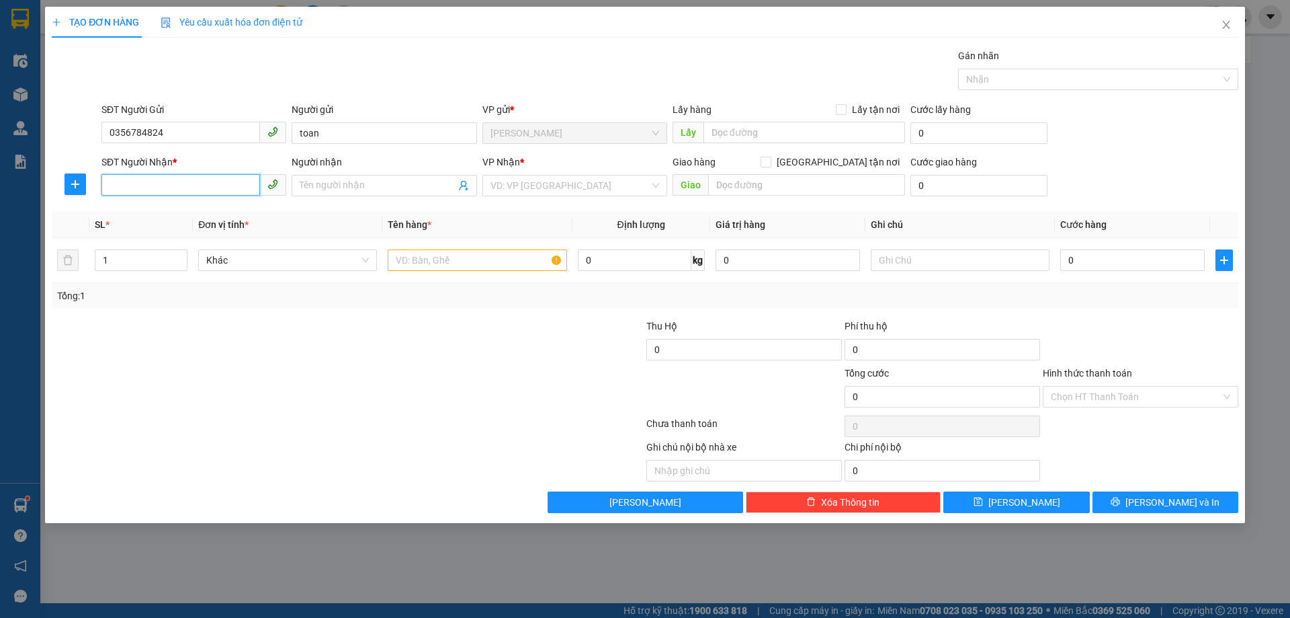
click at [193, 182] on input "SĐT Người Nhận *" at bounding box center [180, 185] width 159 height 22
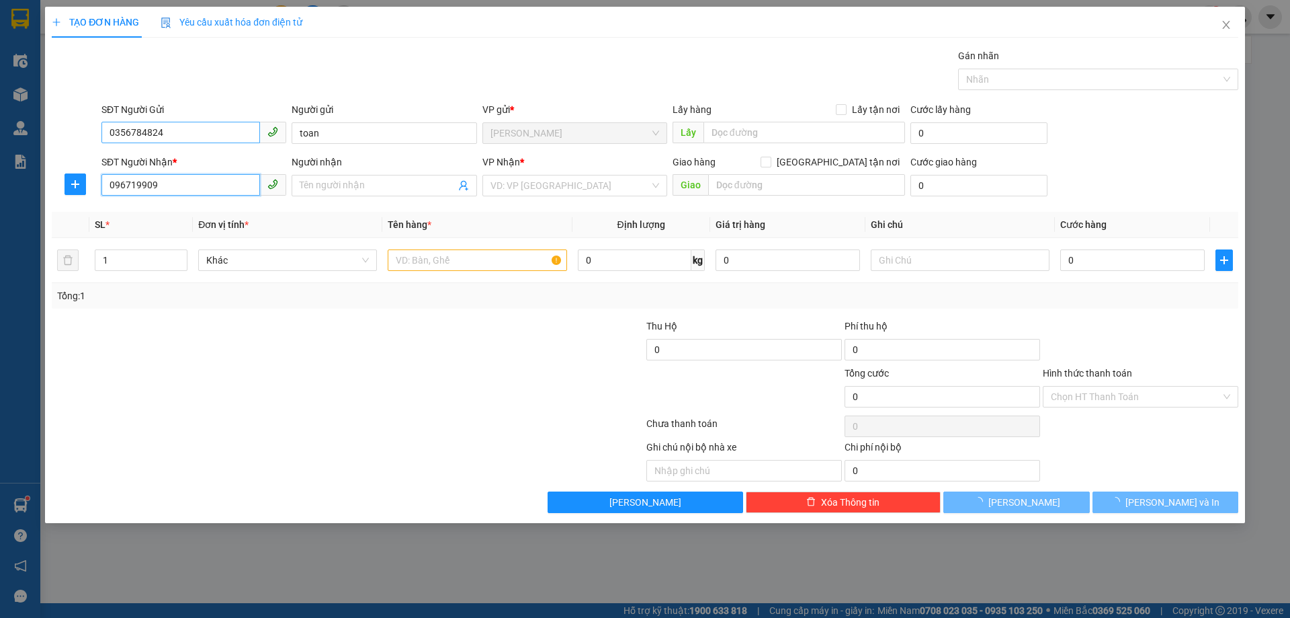
type input "0967199090"
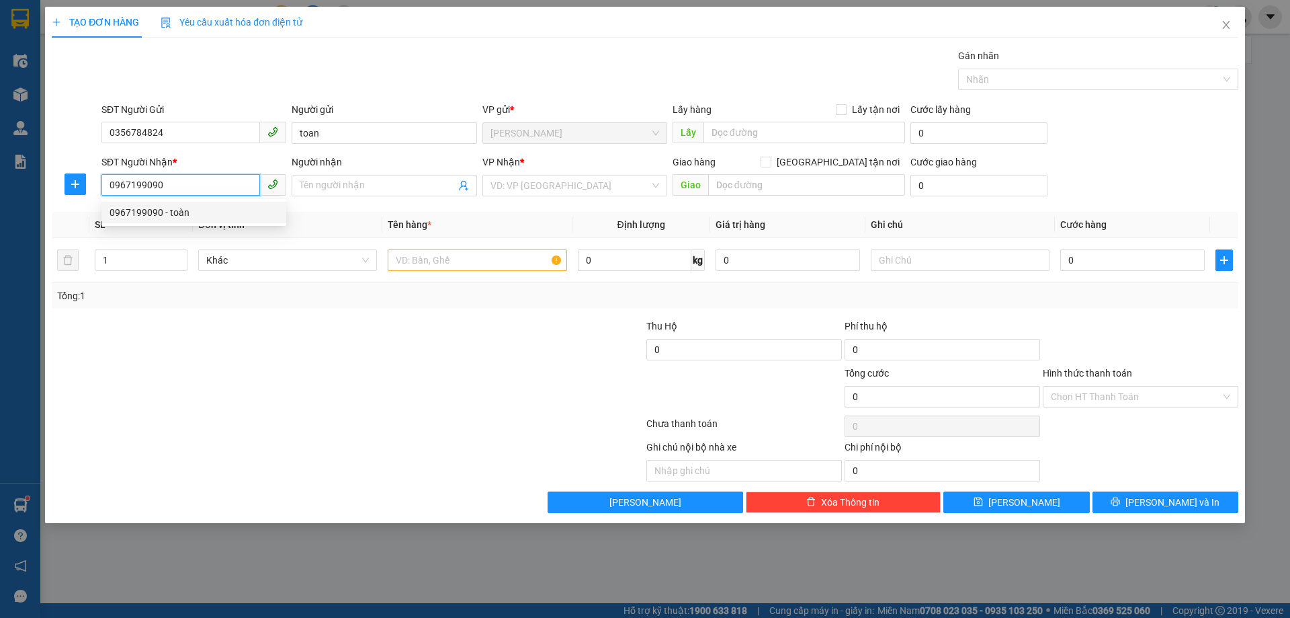
click at [210, 207] on div "0967199090 - toàn" at bounding box center [194, 212] width 169 height 15
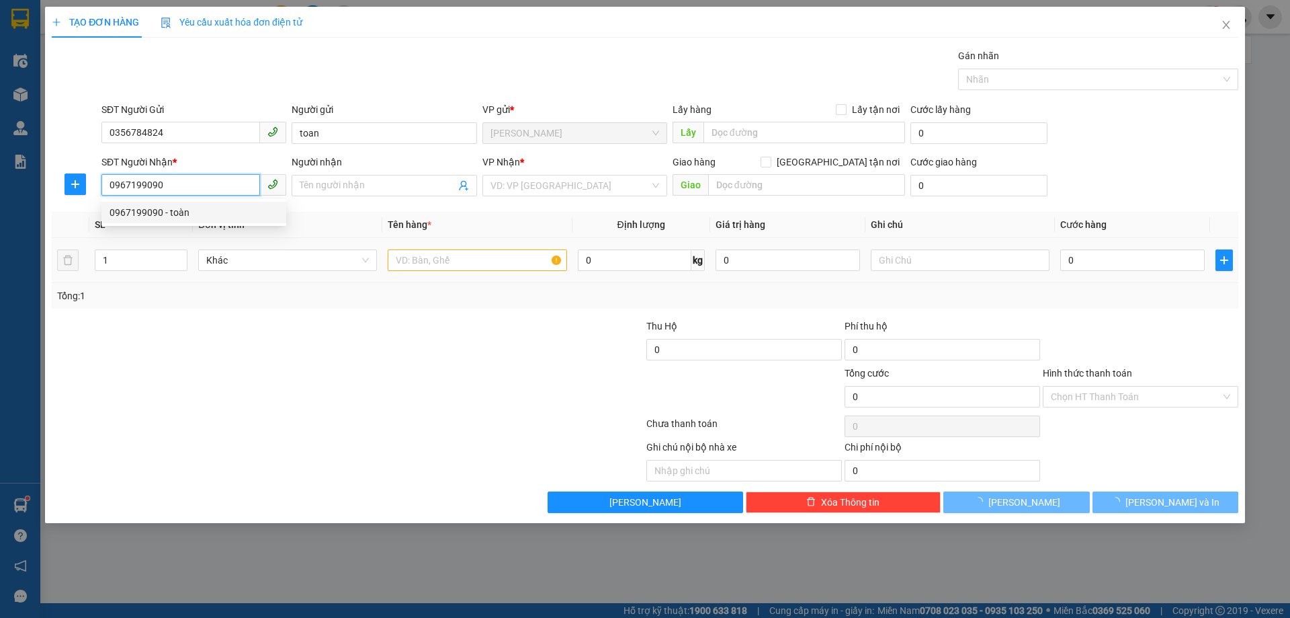
type input "toàn"
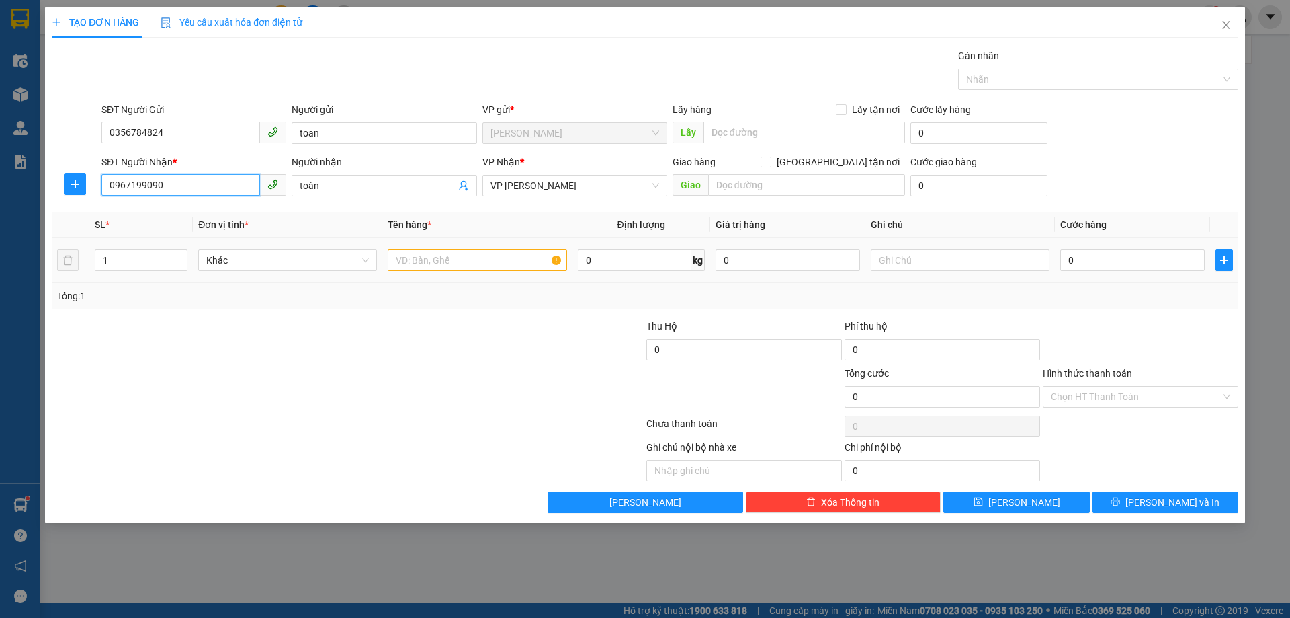
type input "0967199090"
click at [530, 257] on input "text" at bounding box center [477, 260] width 179 height 22
click at [460, 259] on input "text" at bounding box center [477, 260] width 179 height 22
click at [505, 249] on div at bounding box center [477, 260] width 179 height 27
click at [485, 263] on input "text" at bounding box center [477, 260] width 179 height 22
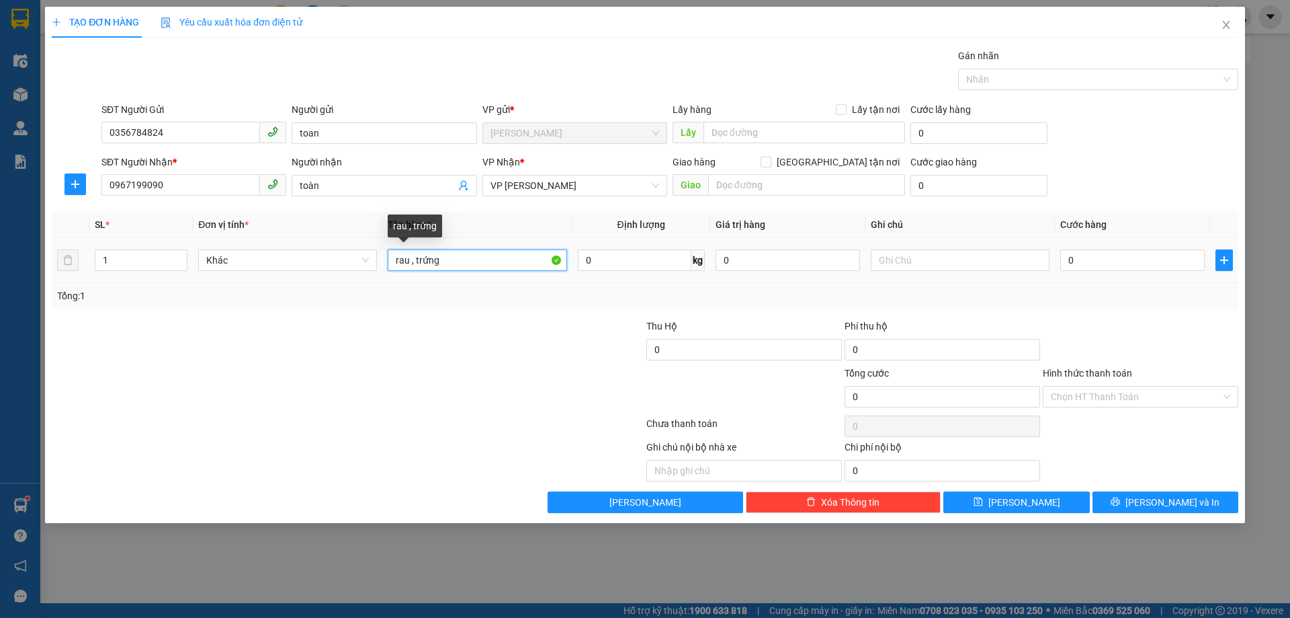
click at [409, 263] on input "rau , trứng" at bounding box center [477, 260] width 179 height 22
click at [409, 263] on input "rau thịt , trứng" at bounding box center [477, 260] width 179 height 22
click at [501, 253] on input "rau, thịt , trứng" at bounding box center [477, 260] width 179 height 22
type input "rau, thịt , trứng"
click at [1087, 265] on input "0" at bounding box center [1133, 260] width 144 height 22
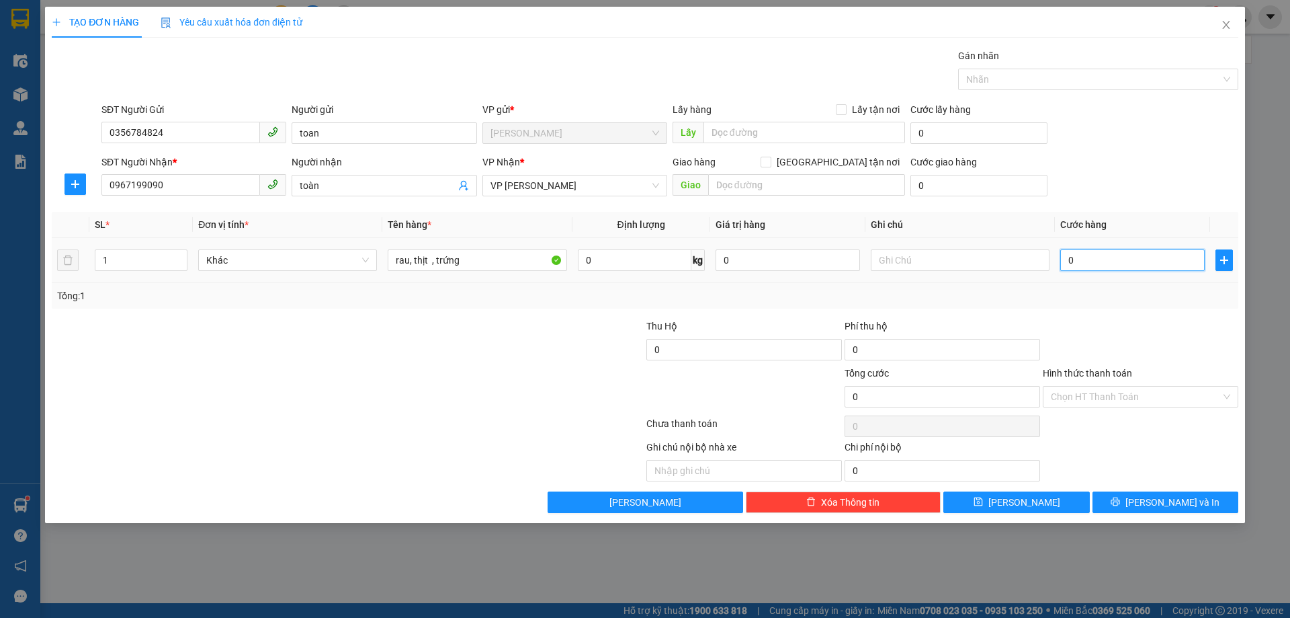
click at [1063, 263] on input "0" at bounding box center [1133, 260] width 144 height 22
click at [1149, 175] on div "SĐT Người Nhận * 0967199090 Người nhận toàn VP Nhận * VP Nguyễn Quốc Trị Giao h…" at bounding box center [670, 178] width 1143 height 47
click at [1069, 258] on input "0" at bounding box center [1133, 260] width 144 height 22
click at [1069, 263] on input "0" at bounding box center [1133, 260] width 144 height 22
type input "10"
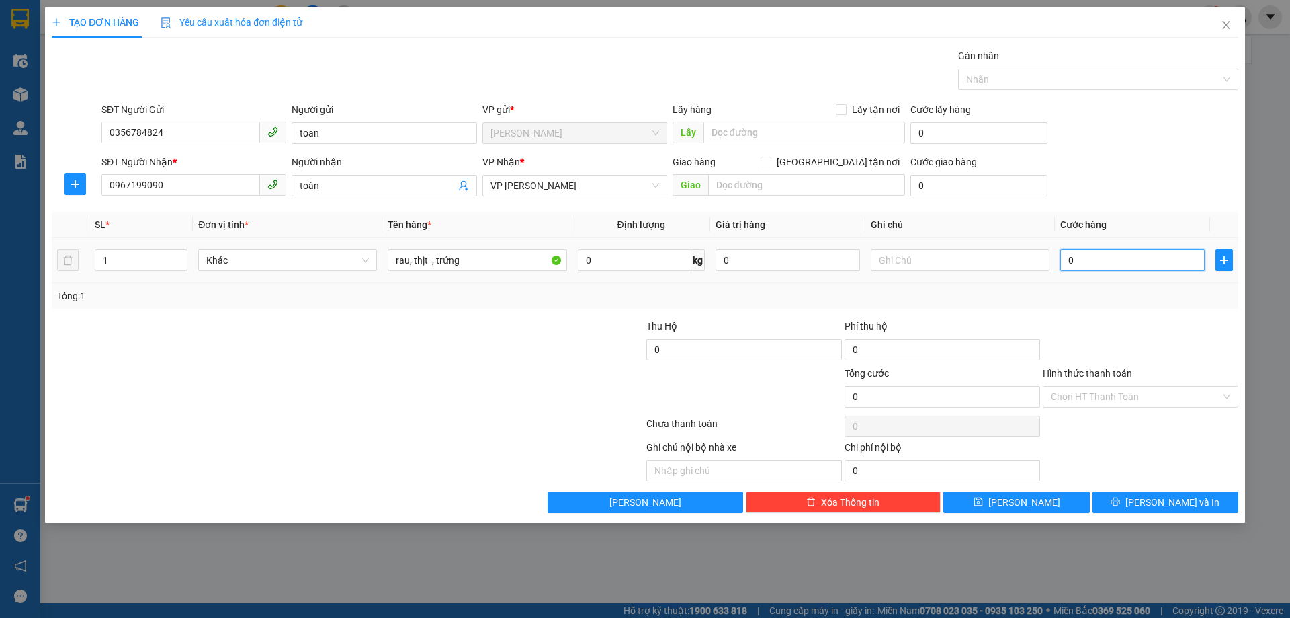
type input "10"
type input "100"
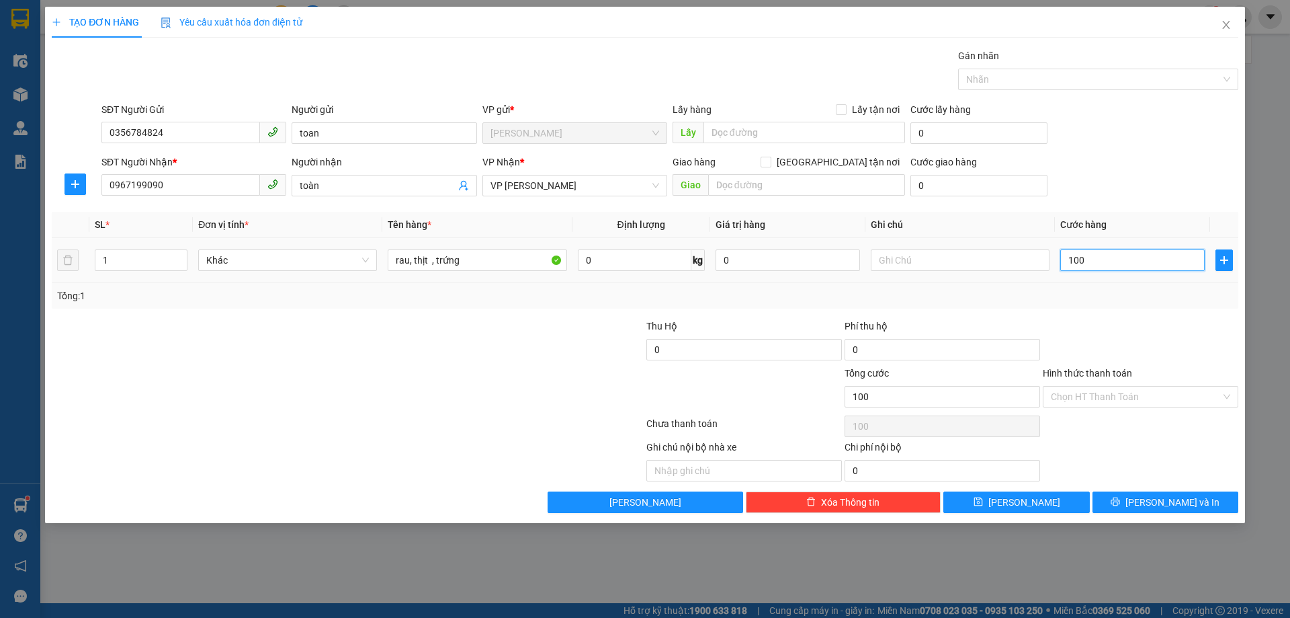
type input "1.000"
type input "10.000"
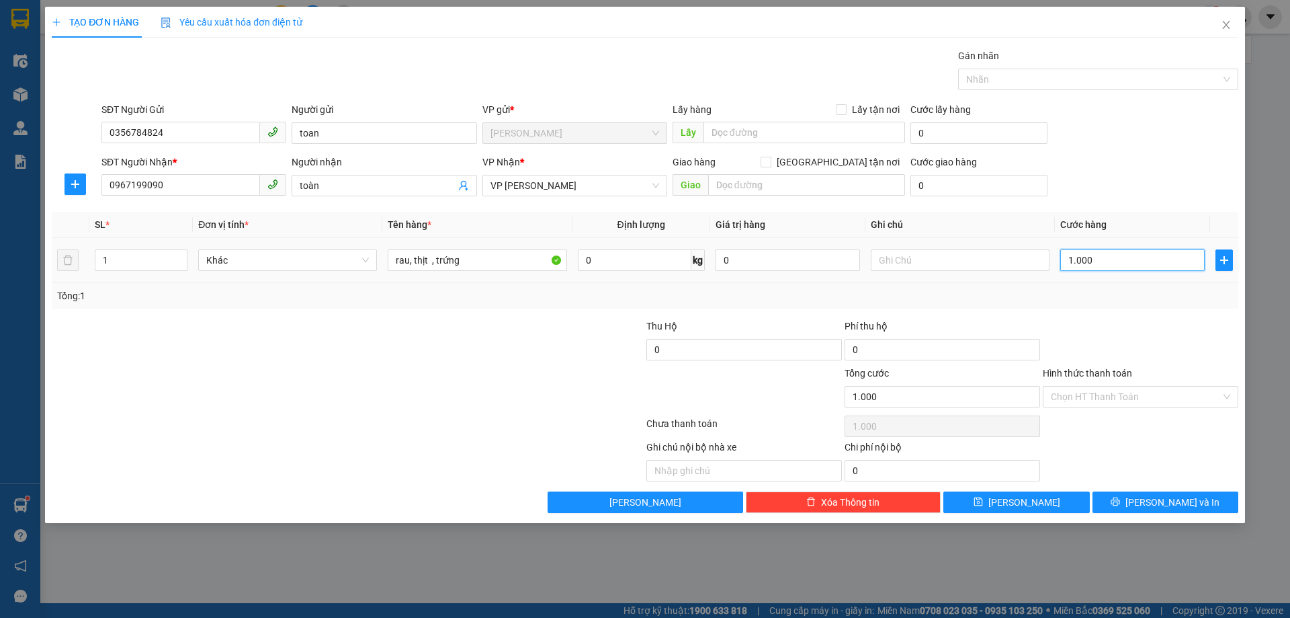
type input "10.000"
type input "100.000"
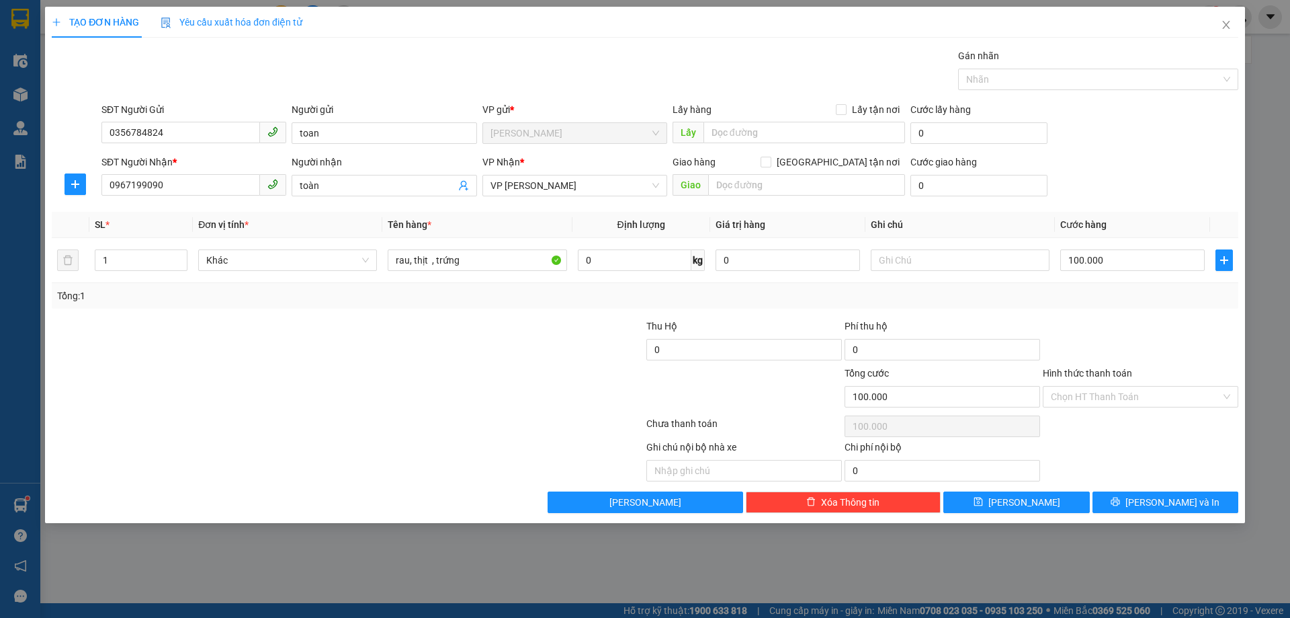
drag, startPoint x: 1143, startPoint y: 140, endPoint x: 1136, endPoint y: 185, distance: 45.5
click at [1143, 151] on form "SĐT Người Gửi 0356784824 Người gửi toan VP gửi * Lý Nhân Lấy hàng Lấy tận nơi L…" at bounding box center [645, 151] width 1187 height 99
click at [1155, 310] on div "Transit Pickup Surcharge Ids Transit Deliver Surcharge Ids Transit Deliver Surc…" at bounding box center [645, 280] width 1187 height 464
click at [1179, 165] on div "SĐT Người Nhận * 0967199090 Người nhận toàn VP Nhận * VP Nguyễn Quốc Trị Giao h…" at bounding box center [670, 178] width 1143 height 47
click at [1173, 167] on div "SĐT Người Nhận * 0967199090 Người nhận toàn VP Nhận * VP Nguyễn Quốc Trị Giao h…" at bounding box center [670, 178] width 1143 height 47
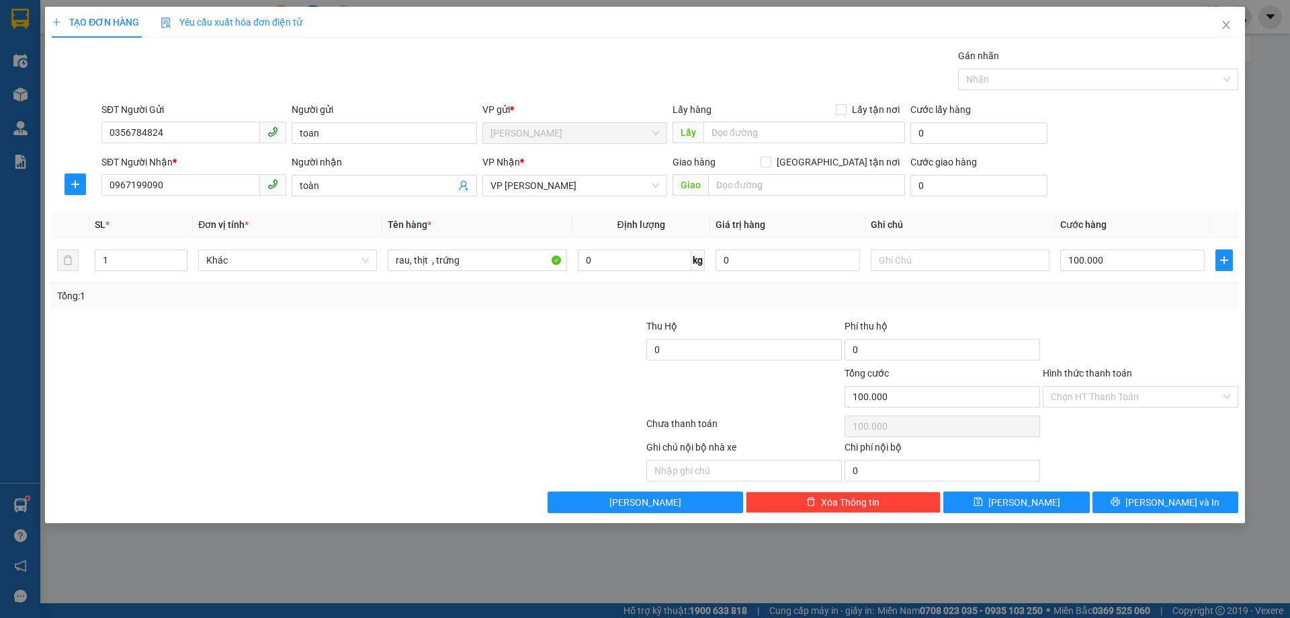
click at [1161, 350] on div at bounding box center [1141, 342] width 198 height 47
drag, startPoint x: 1176, startPoint y: 317, endPoint x: 1168, endPoint y: 323, distance: 9.7
click at [1175, 317] on div "Transit Pickup Surcharge Ids Transit Deliver Surcharge Ids Transit Deliver Surc…" at bounding box center [645, 280] width 1187 height 464
click at [1177, 323] on div at bounding box center [1141, 342] width 198 height 47
click at [1187, 350] on div at bounding box center [1141, 342] width 198 height 47
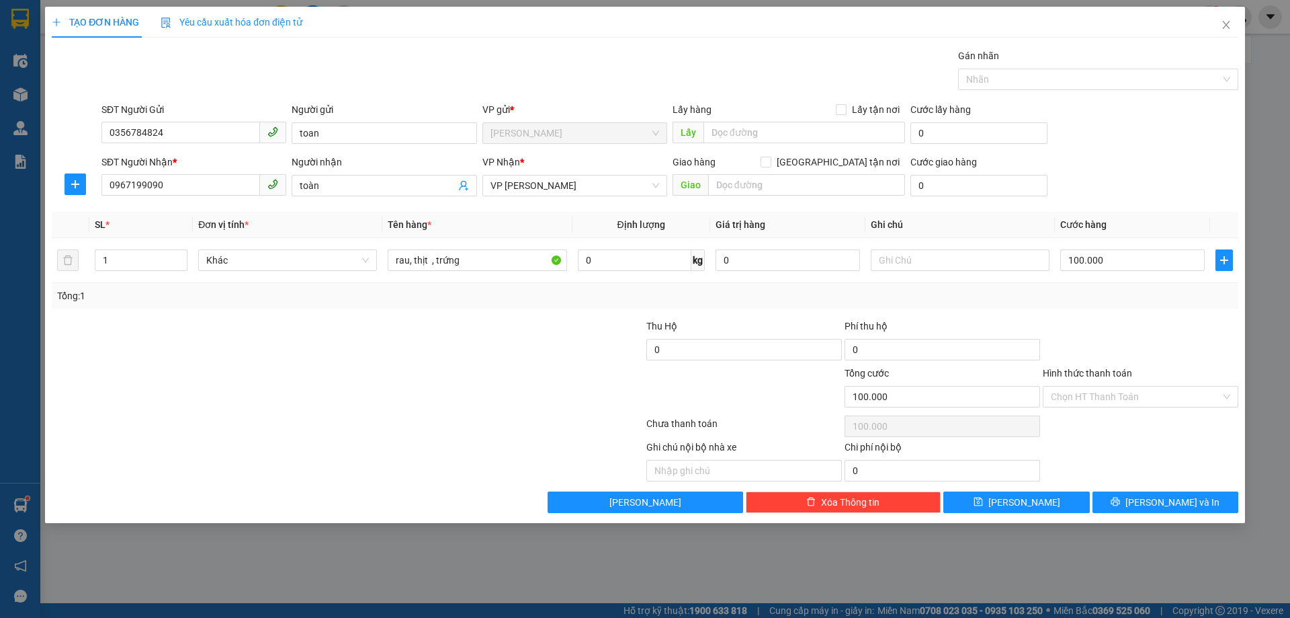
drag, startPoint x: 1143, startPoint y: 313, endPoint x: 1147, endPoint y: 423, distance: 110.3
click at [1135, 335] on div "Transit Pickup Surcharge Ids Transit Deliver Surcharge Ids Transit Deliver Surc…" at bounding box center [645, 280] width 1187 height 464
click at [1184, 341] on div at bounding box center [1141, 342] width 198 height 47
click at [1211, 337] on div at bounding box center [1141, 342] width 198 height 47
click at [1192, 328] on div at bounding box center [1141, 342] width 198 height 47
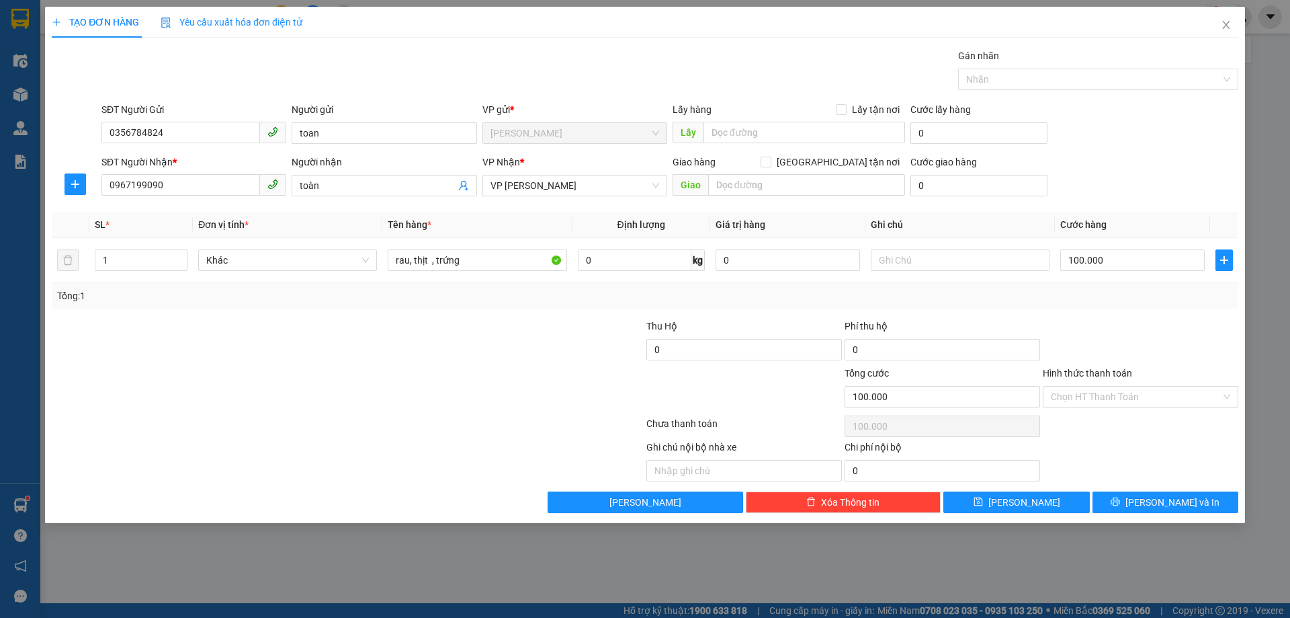
click at [1177, 354] on div at bounding box center [1141, 342] width 198 height 47
click at [1189, 324] on div at bounding box center [1141, 342] width 198 height 47
click at [1148, 396] on input "Hình thức thanh toán" at bounding box center [1136, 396] width 170 height 20
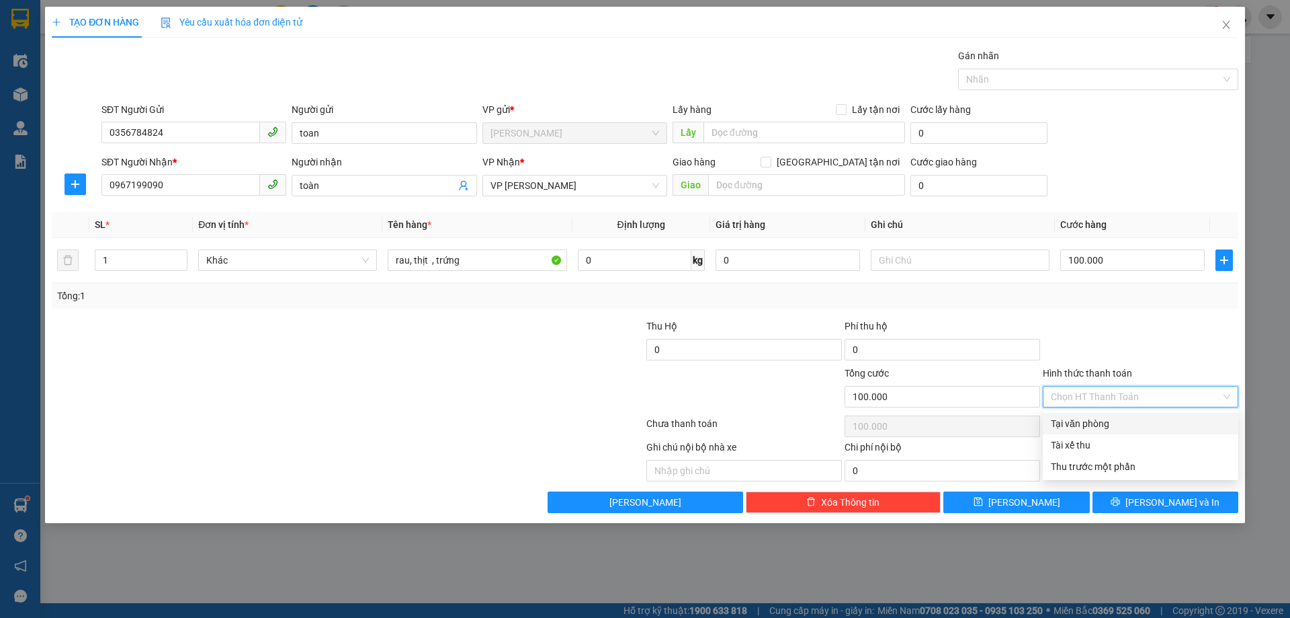
click at [1139, 425] on div "Tại văn phòng" at bounding box center [1140, 423] width 179 height 15
type input "0"
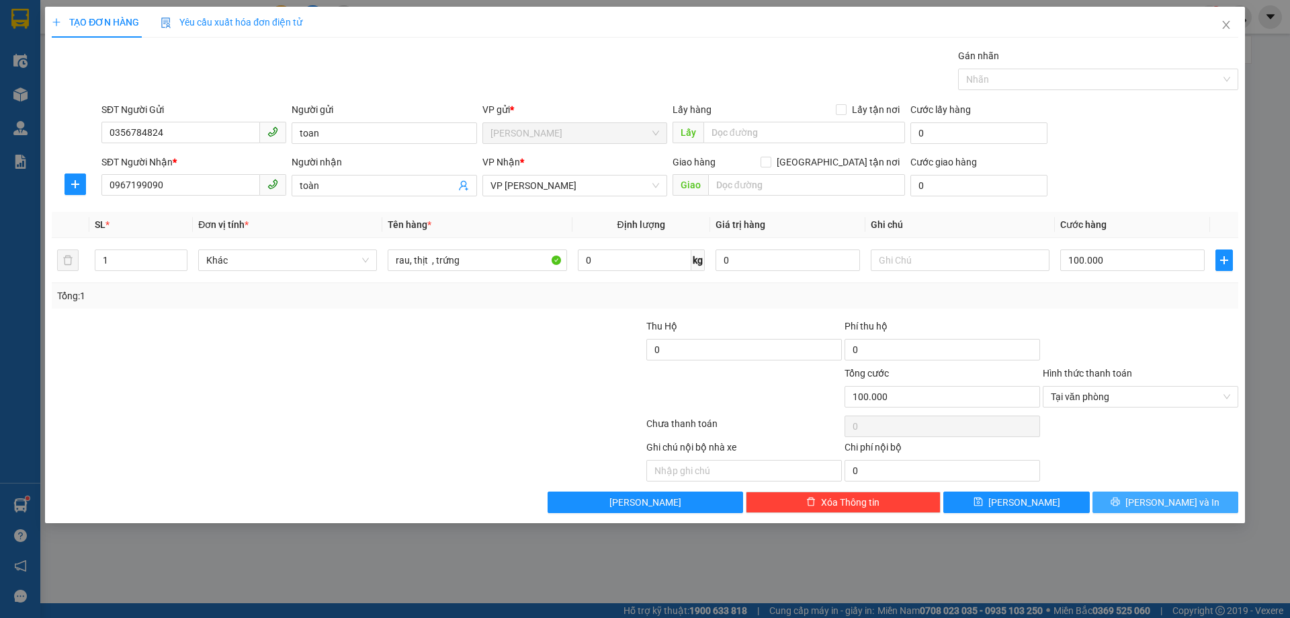
drag, startPoint x: 1198, startPoint y: 493, endPoint x: 1176, endPoint y: 470, distance: 31.9
click at [1197, 492] on button "Lưu và In" at bounding box center [1166, 502] width 146 height 22
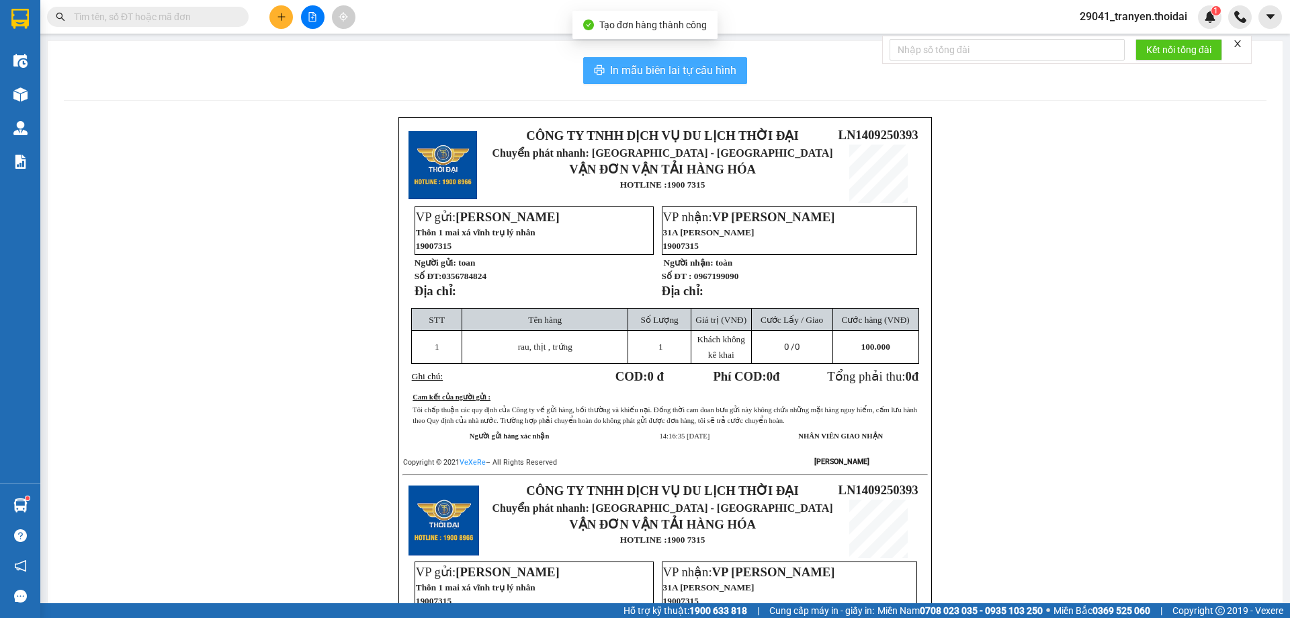
click at [714, 65] on span "In mẫu biên lai tự cấu hình" at bounding box center [673, 70] width 126 height 17
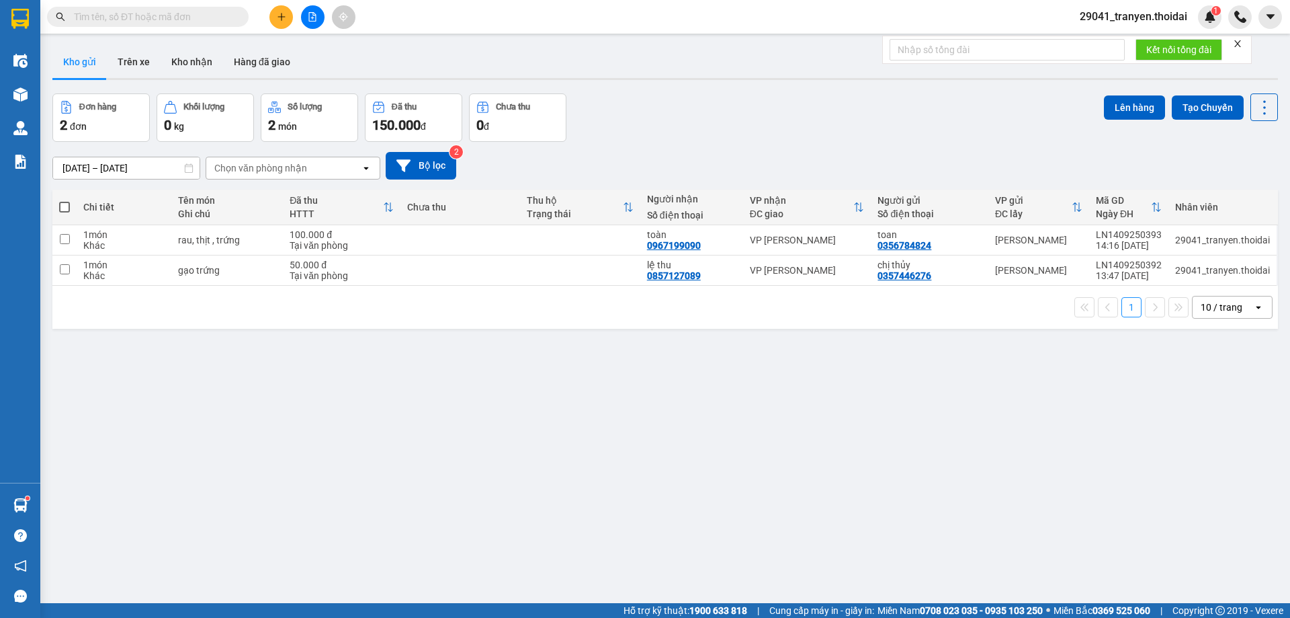
drag, startPoint x: 134, startPoint y: 64, endPoint x: 46, endPoint y: 95, distance: 93.3
click at [134, 63] on button "Trên xe" at bounding box center [134, 62] width 54 height 32
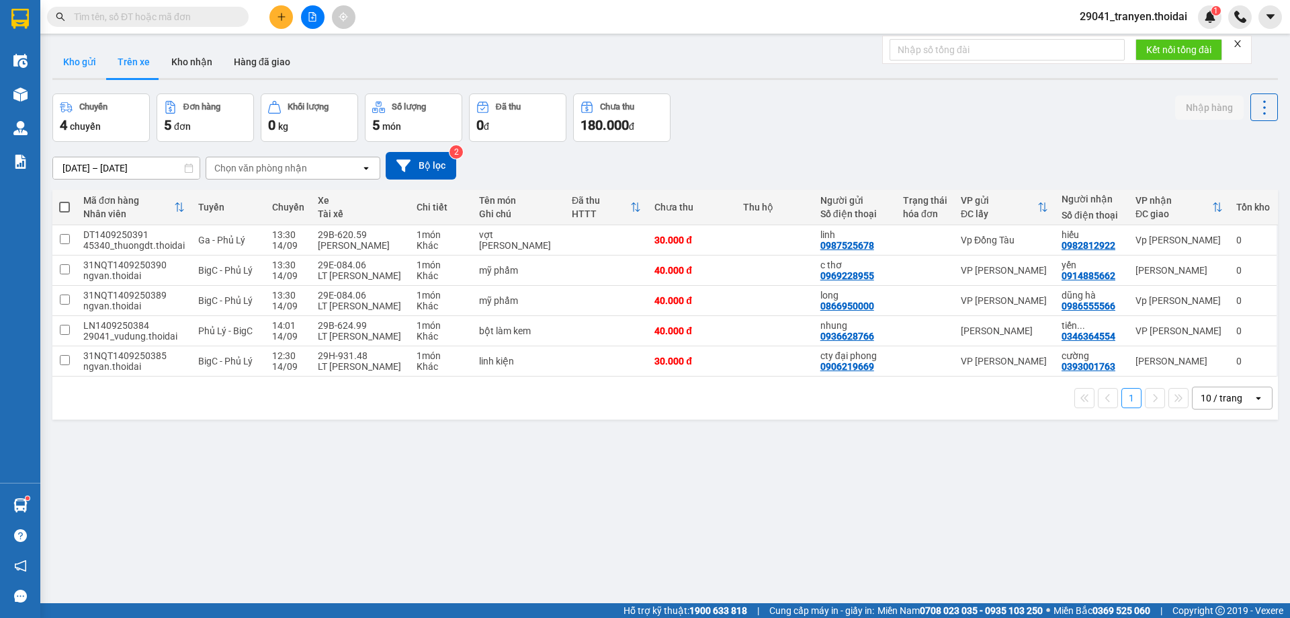
click at [81, 56] on button "Kho gửi" at bounding box center [79, 62] width 54 height 32
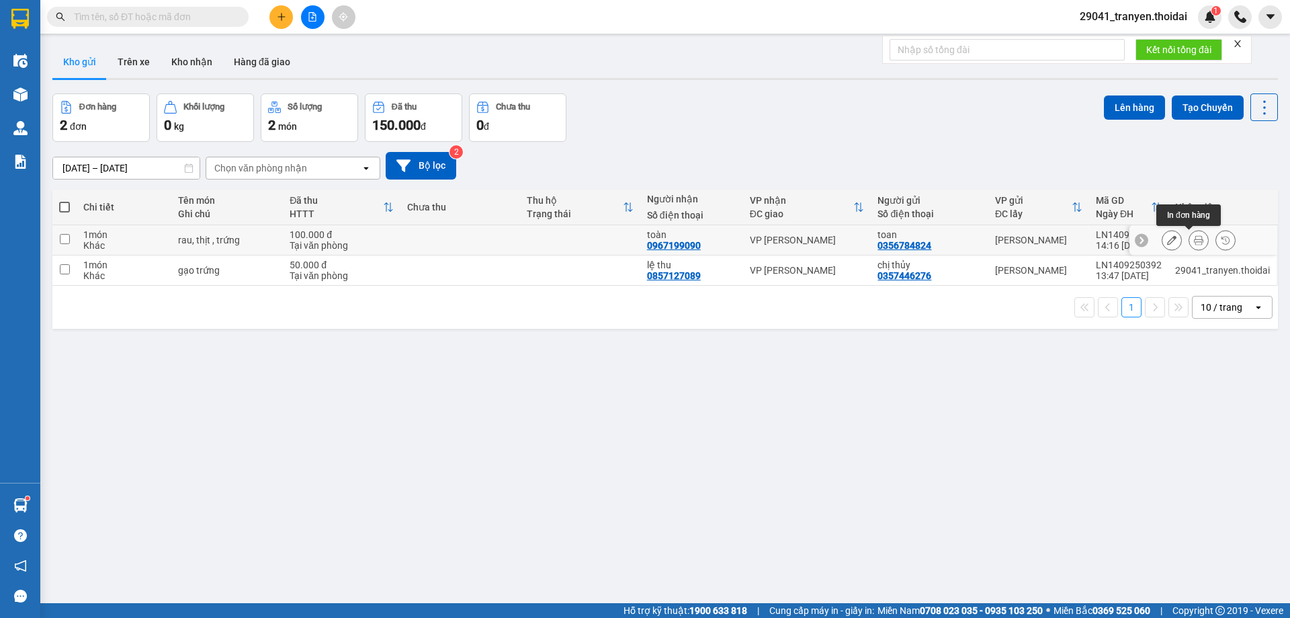
click at [1194, 237] on icon at bounding box center [1198, 239] width 9 height 9
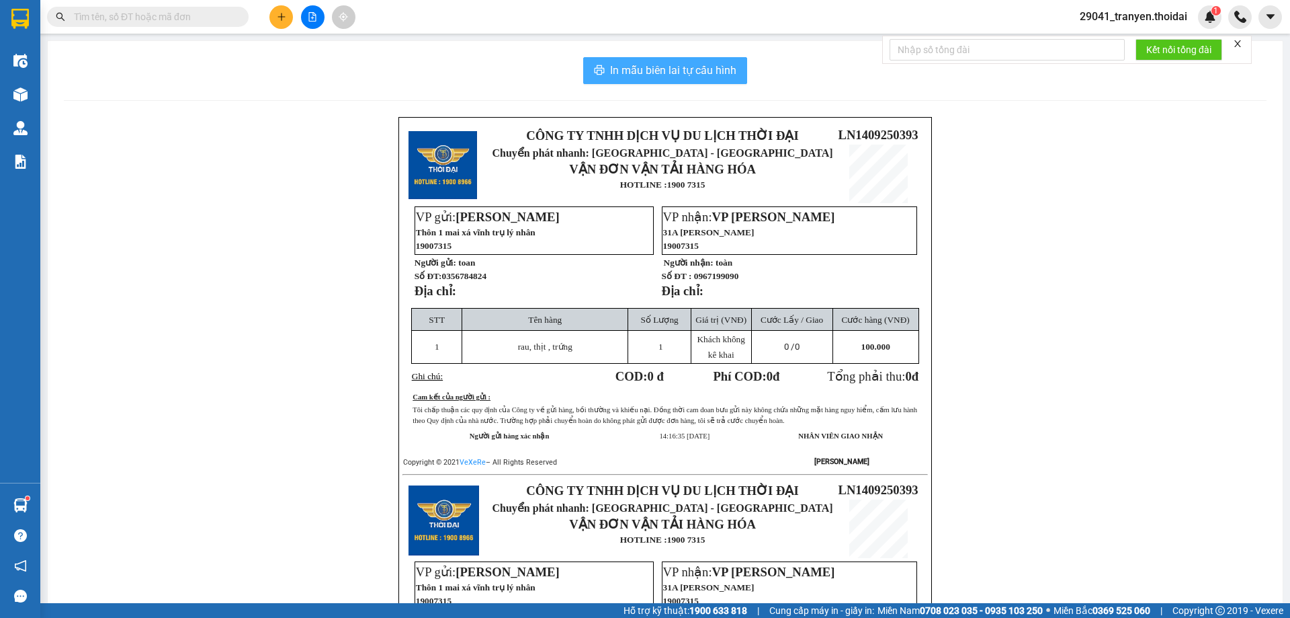
click at [698, 61] on button "In mẫu biên lai tự cấu hình" at bounding box center [665, 70] width 164 height 27
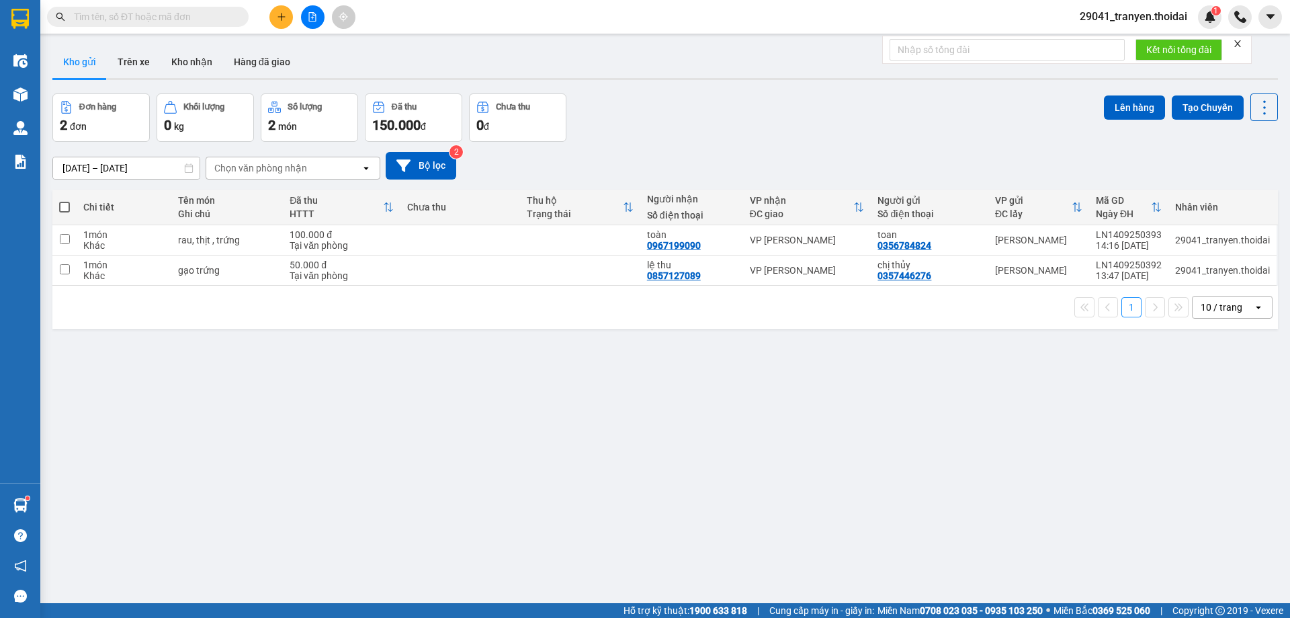
click at [758, 310] on div "1 10 / trang open" at bounding box center [665, 307] width 1215 height 23
click at [854, 76] on div "Kho gửi Trên xe Kho nhận Hàng đã giao" at bounding box center [665, 64] width 1226 height 36
click at [741, 123] on div "Đơn hàng 2 đơn Khối lượng 0 kg Số lượng 2 món Đã thu 150.000 đ Chưa thu 0 đ Lên…" at bounding box center [665, 117] width 1226 height 48
